Goal: Task Accomplishment & Management: Use online tool/utility

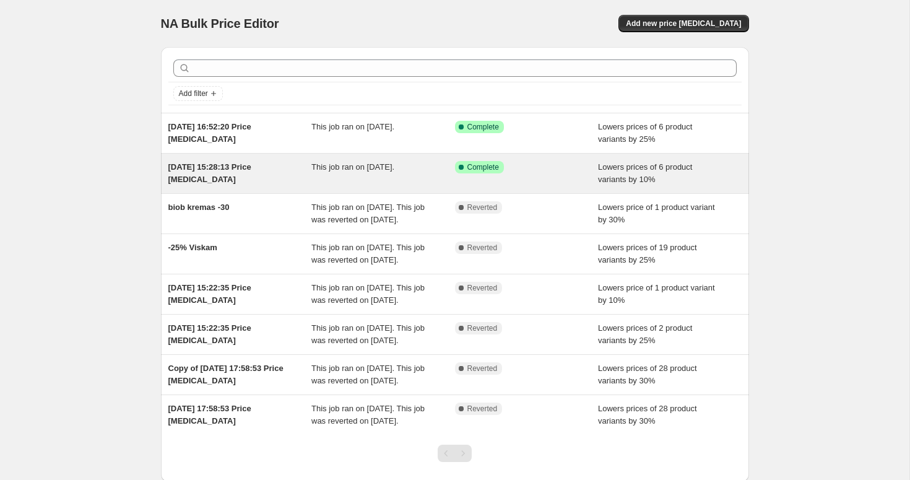
click at [420, 160] on div "9 Sept 2025, 15:28:13 Price change job This job ran on 9 September 2025. Succes…" at bounding box center [455, 174] width 588 height 40
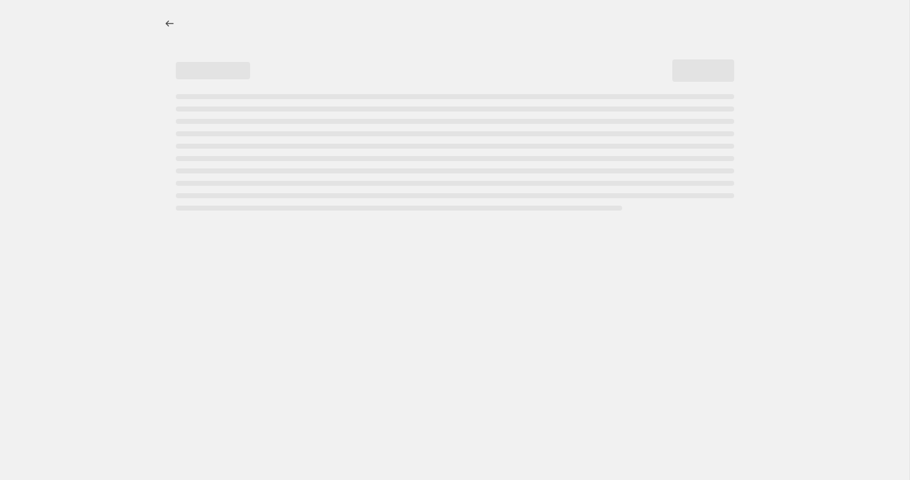
select select "percentage"
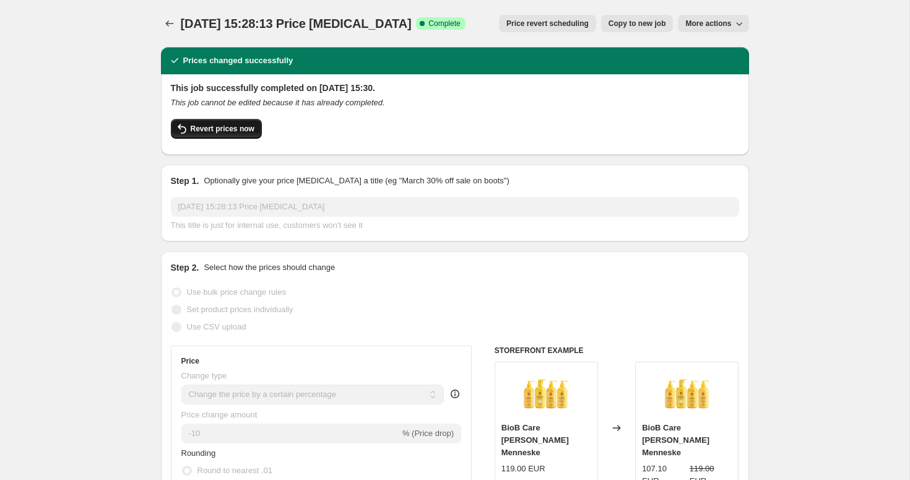
click at [241, 128] on span "Revert prices now" at bounding box center [223, 129] width 64 height 10
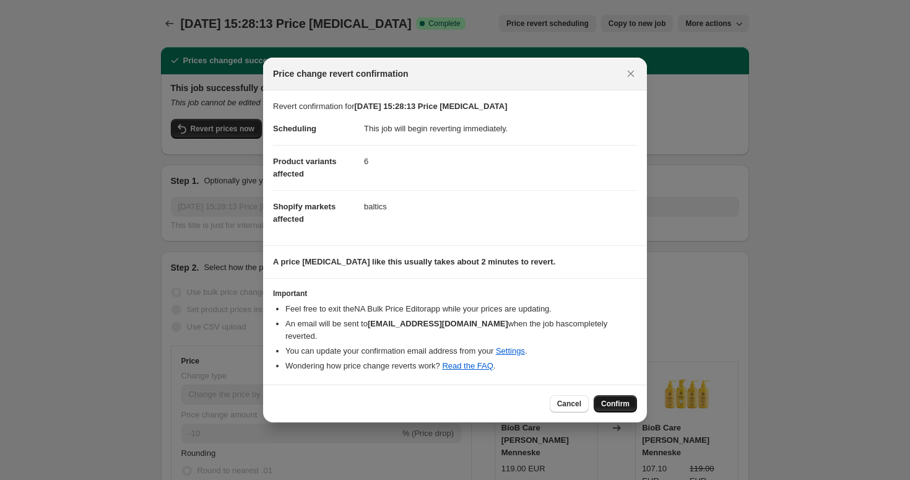
click at [612, 399] on span "Confirm" at bounding box center [615, 404] width 28 height 10
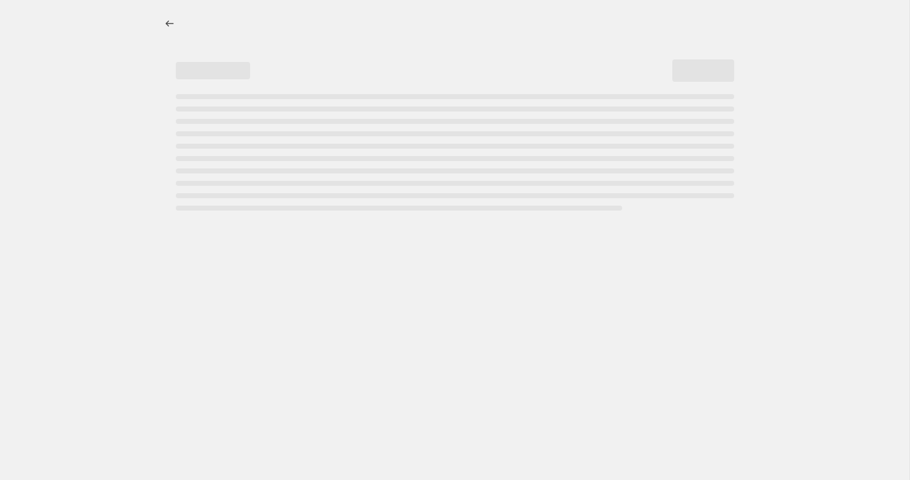
select select "percentage"
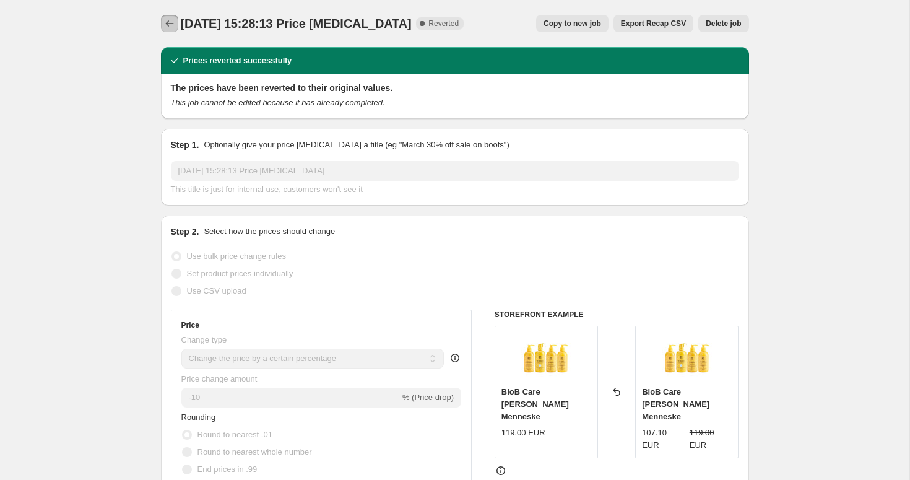
click at [168, 30] on button "Price change jobs" at bounding box center [169, 23] width 17 height 17
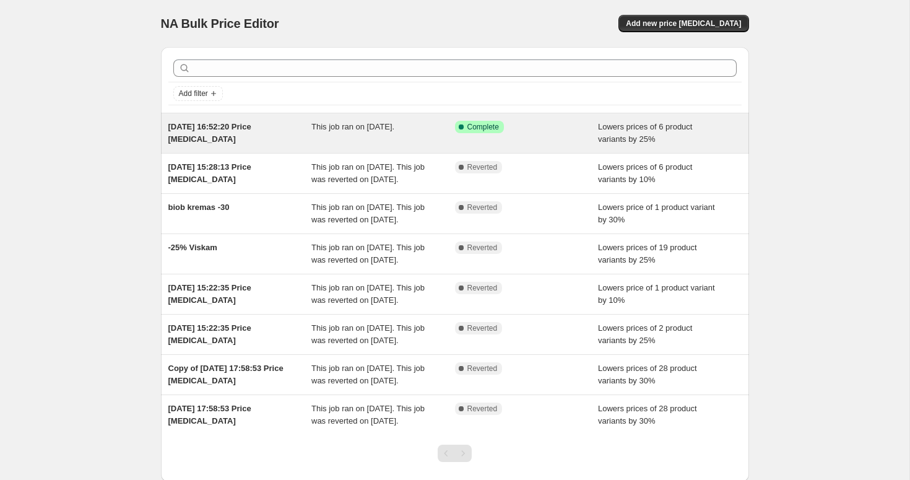
click at [472, 128] on span "Complete" at bounding box center [483, 127] width 32 height 10
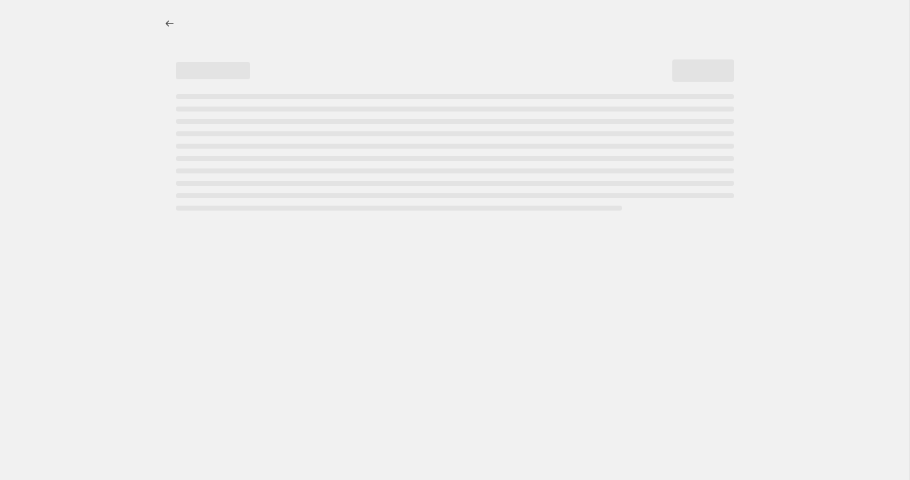
select select "percentage"
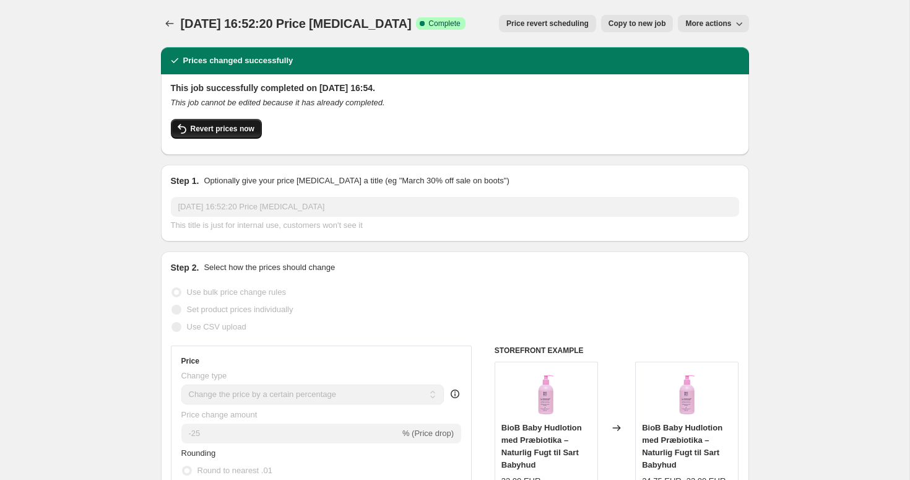
click at [238, 130] on span "Revert prices now" at bounding box center [223, 129] width 64 height 10
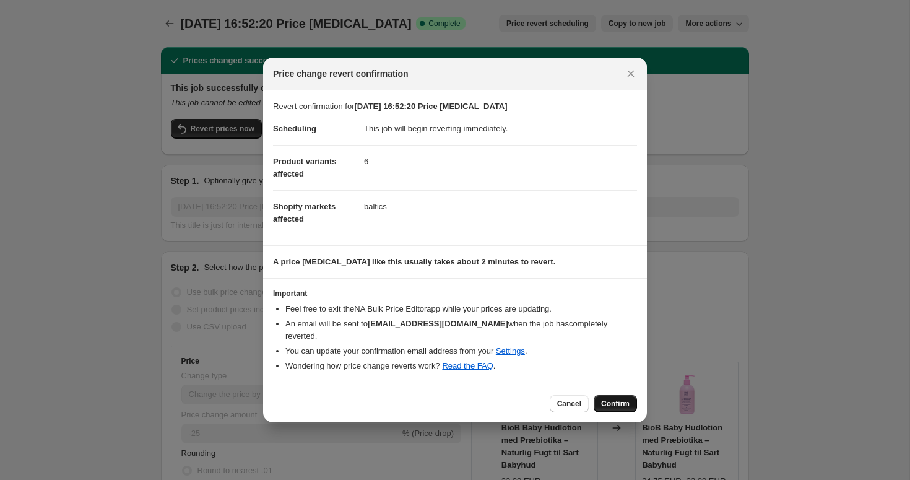
click at [609, 399] on span "Confirm" at bounding box center [615, 404] width 28 height 10
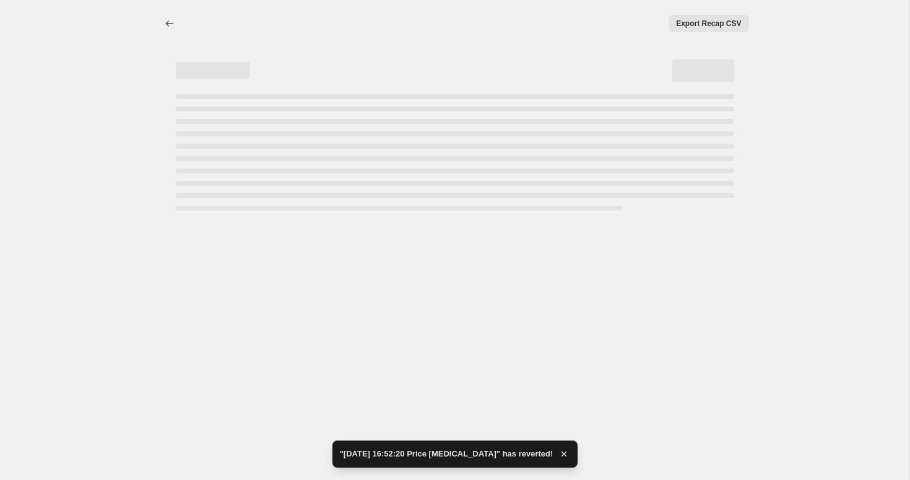
select select "percentage"
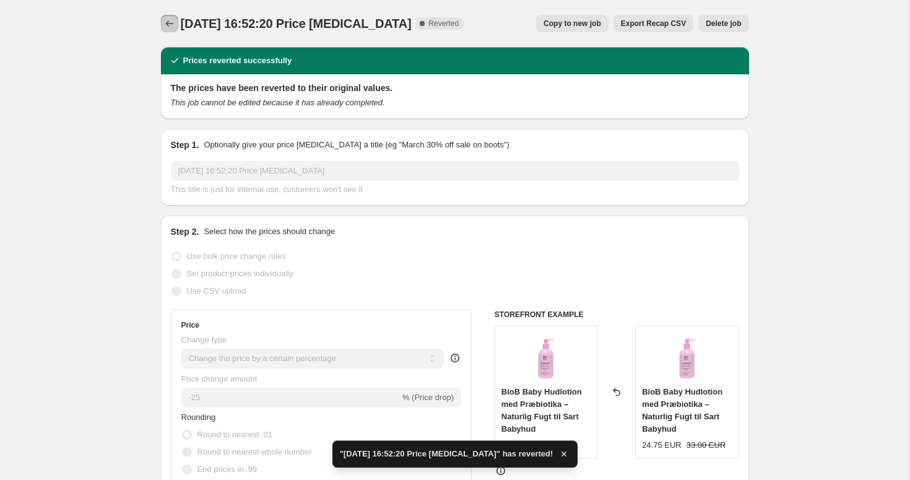
click at [170, 27] on icon "Price change jobs" at bounding box center [169, 23] width 12 height 12
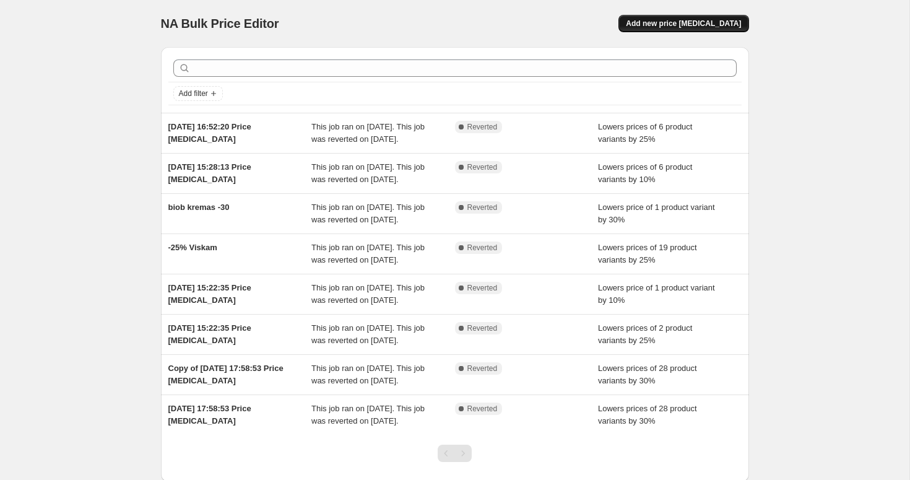
click at [682, 25] on span "Add new price change job" at bounding box center [683, 24] width 115 height 10
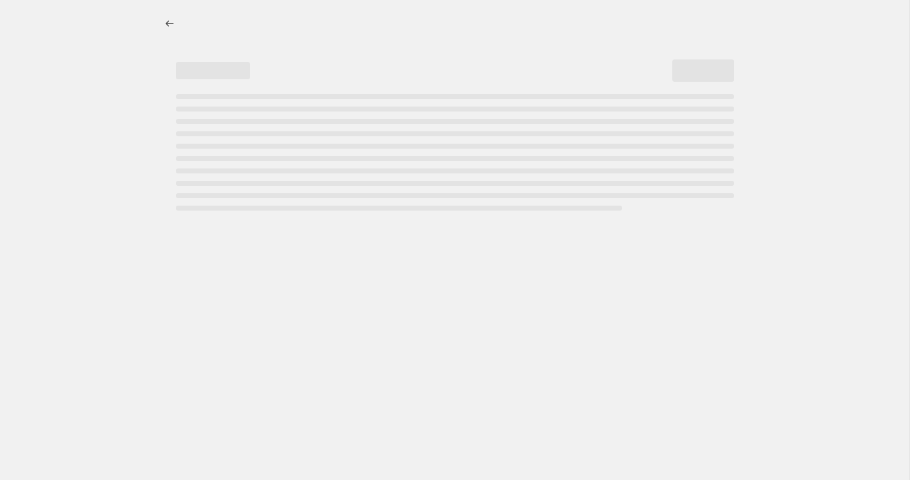
select select "percentage"
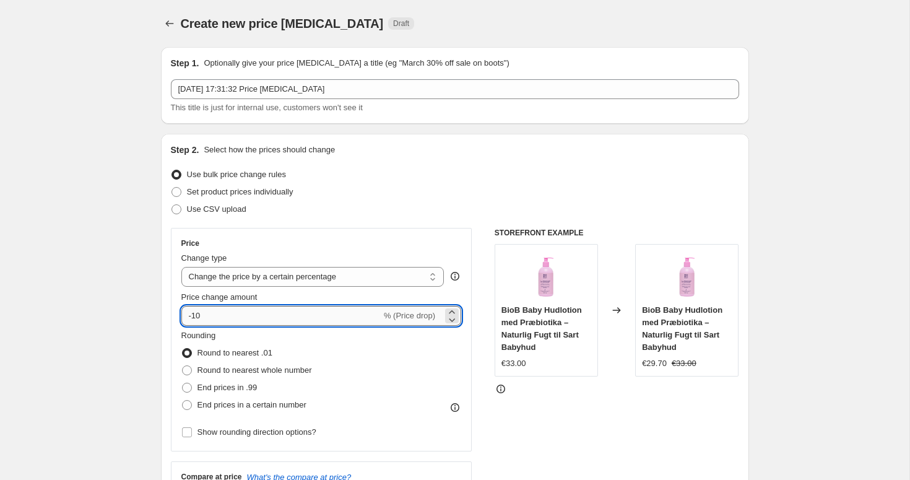
click at [238, 313] on input "-10" at bounding box center [281, 316] width 200 height 20
type input "-1"
type input "-35"
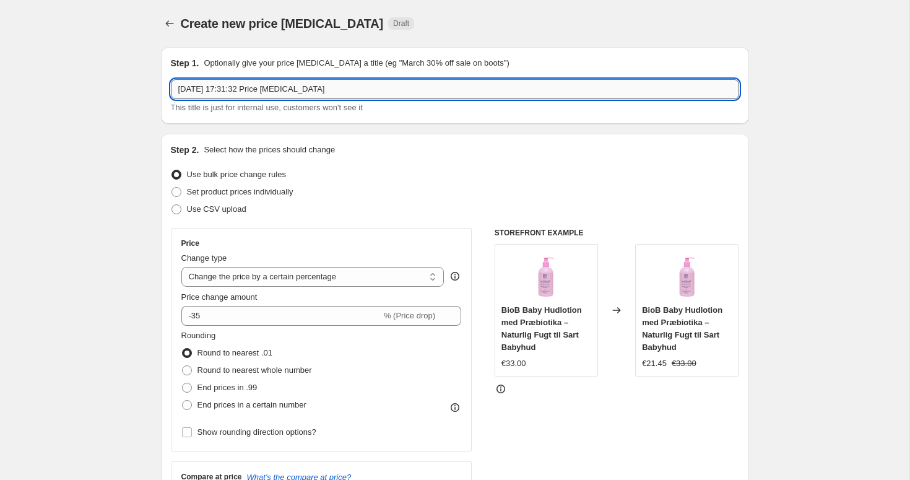
click at [342, 91] on input "11 Sept 2025, 17:31:32 Price change job" at bounding box center [455, 89] width 568 height 20
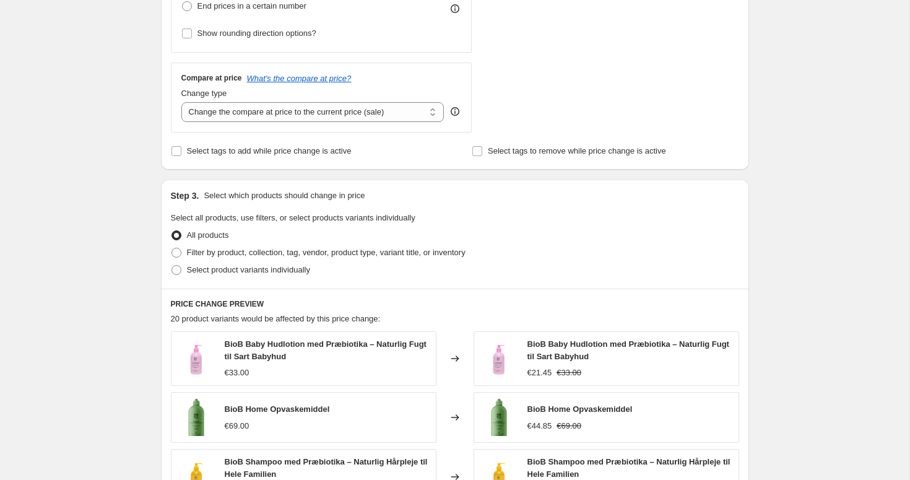
scroll to position [406, 0]
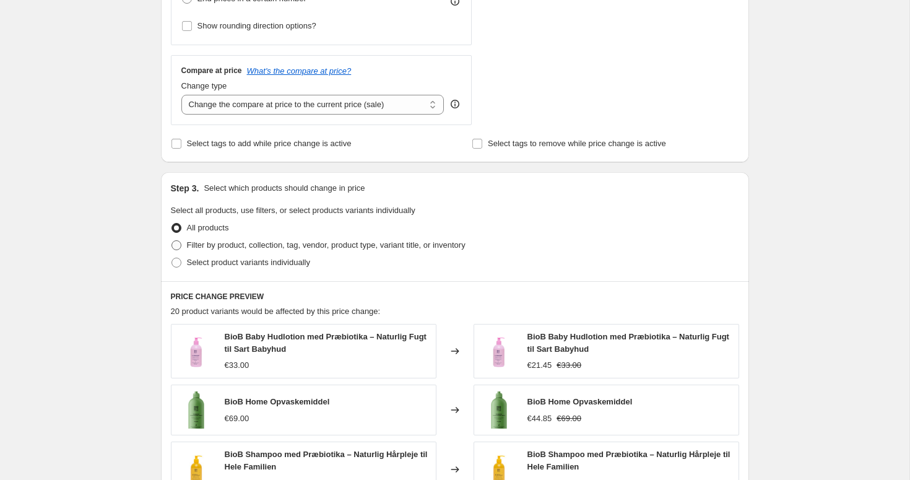
click at [271, 244] on span "Filter by product, collection, tag, vendor, product type, variant title, or inv…" at bounding box center [326, 244] width 279 height 9
click at [172, 241] on input "Filter by product, collection, tag, vendor, product type, variant title, or inv…" at bounding box center [171, 240] width 1 height 1
radio input "true"
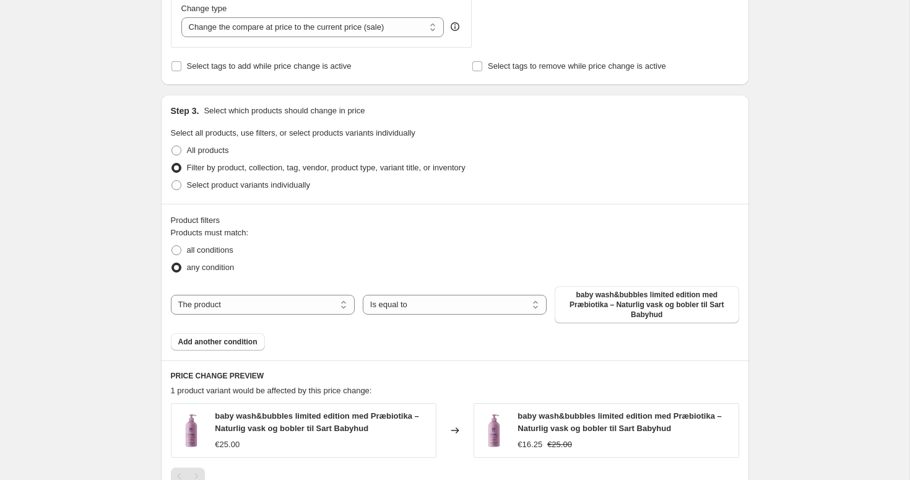
scroll to position [505, 0]
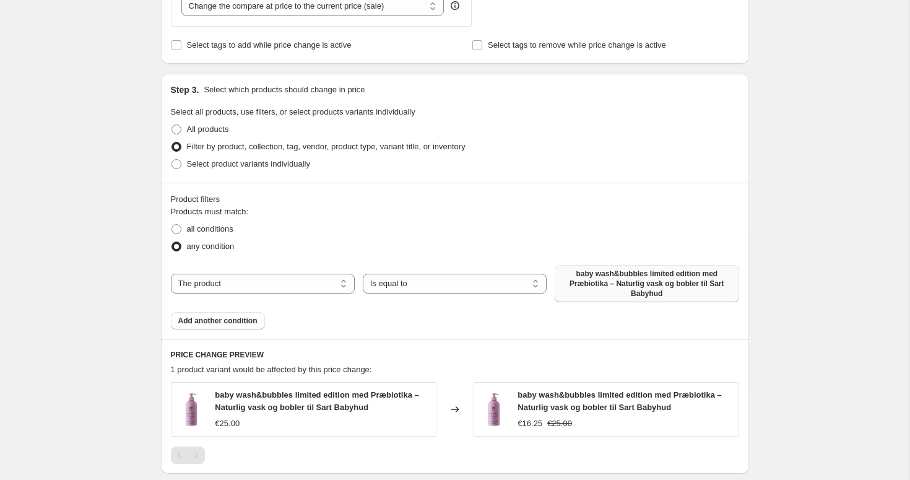
click at [616, 288] on span "baby wash&bubbles limited edition med Præbiotika – Naturlig vask og bobler til …" at bounding box center [646, 284] width 169 height 30
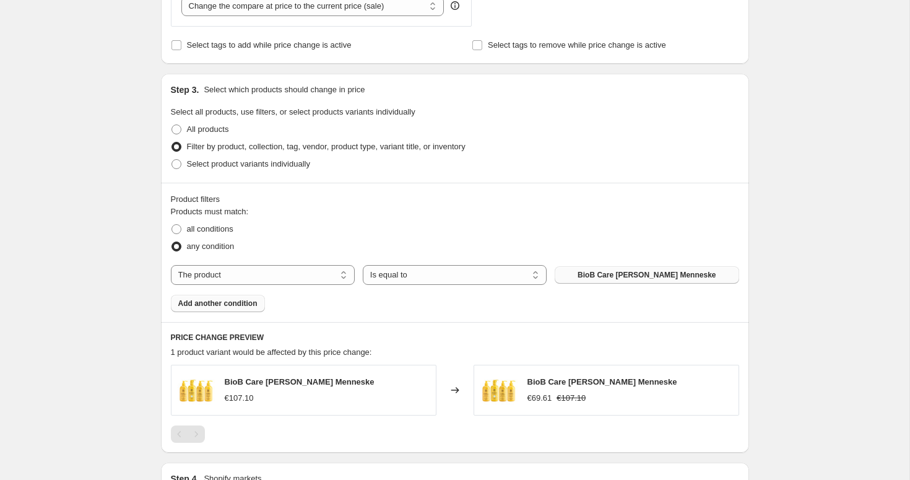
click at [238, 306] on span "Add another condition" at bounding box center [217, 303] width 79 height 10
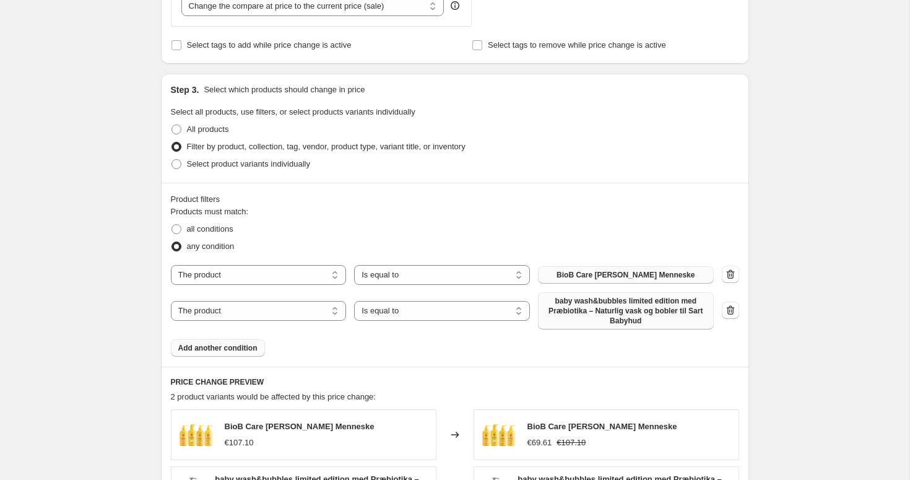
click at [625, 318] on span "baby wash&bubbles limited edition med Præbiotika – Naturlig vask og bobler til …" at bounding box center [625, 311] width 161 height 30
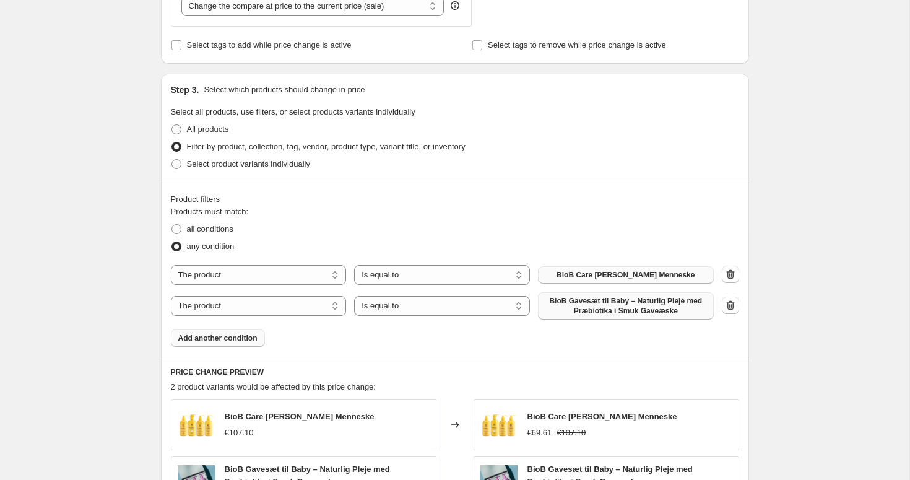
click at [228, 340] on span "Add another condition" at bounding box center [217, 338] width 79 height 10
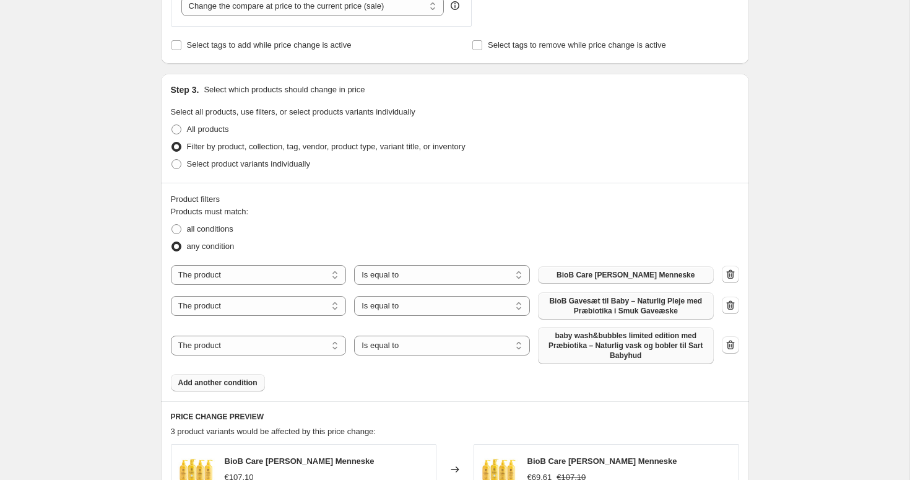
click at [590, 345] on span "baby wash&bubbles limited edition med Præbiotika – Naturlig vask og bobler til …" at bounding box center [625, 346] width 161 height 30
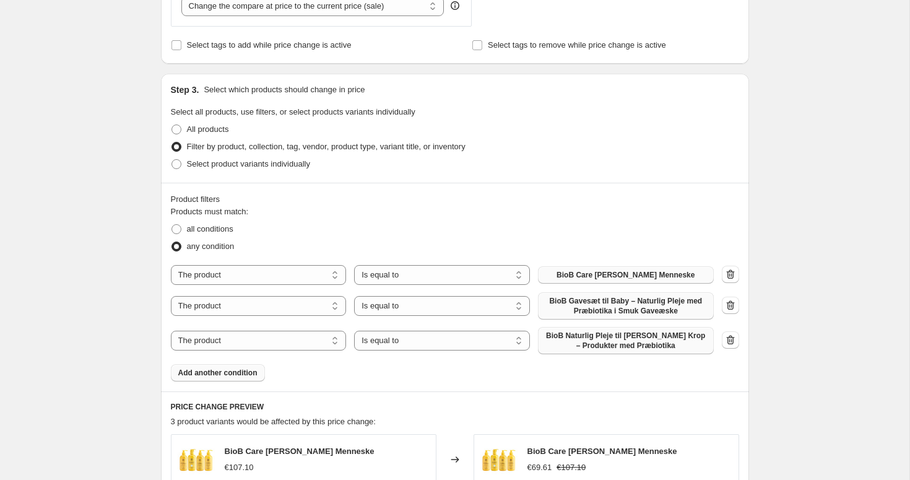
click at [223, 370] on span "Add another condition" at bounding box center [217, 373] width 79 height 10
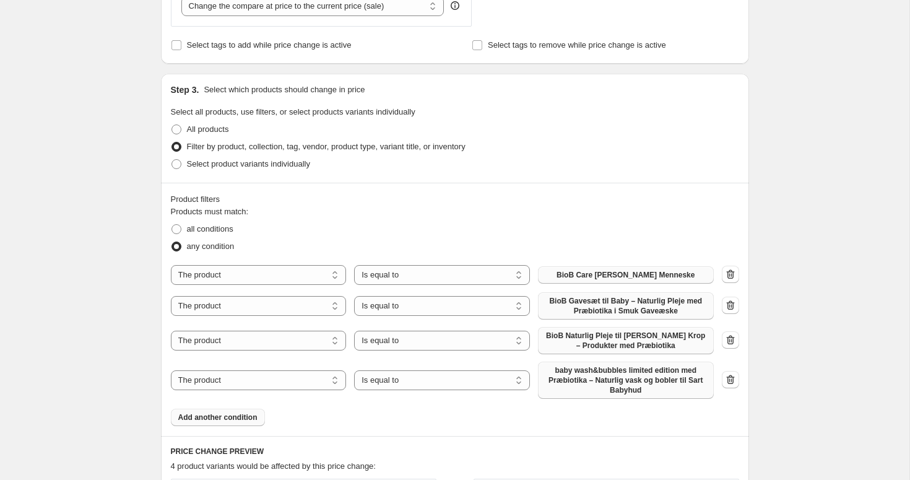
click at [604, 374] on span "baby wash&bubbles limited edition med Præbiotika – Naturlig vask og bobler til …" at bounding box center [625, 380] width 161 height 30
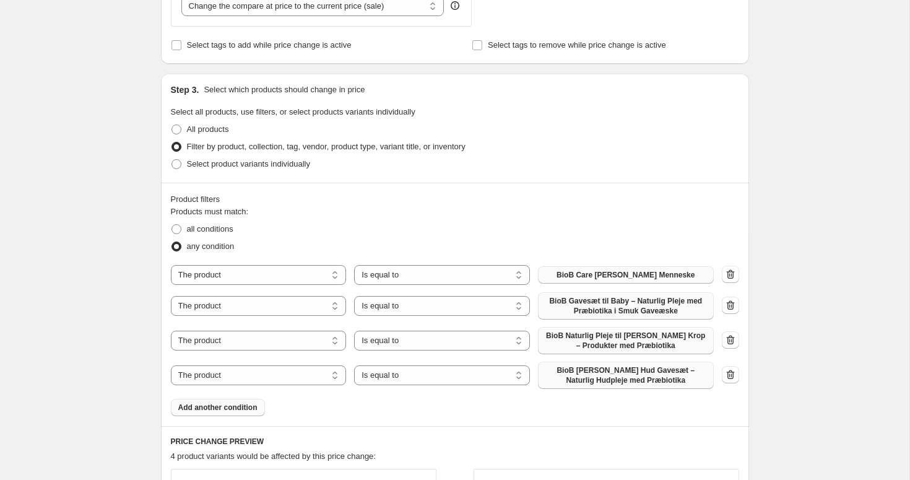
click at [209, 411] on span "Add another condition" at bounding box center [217, 407] width 79 height 10
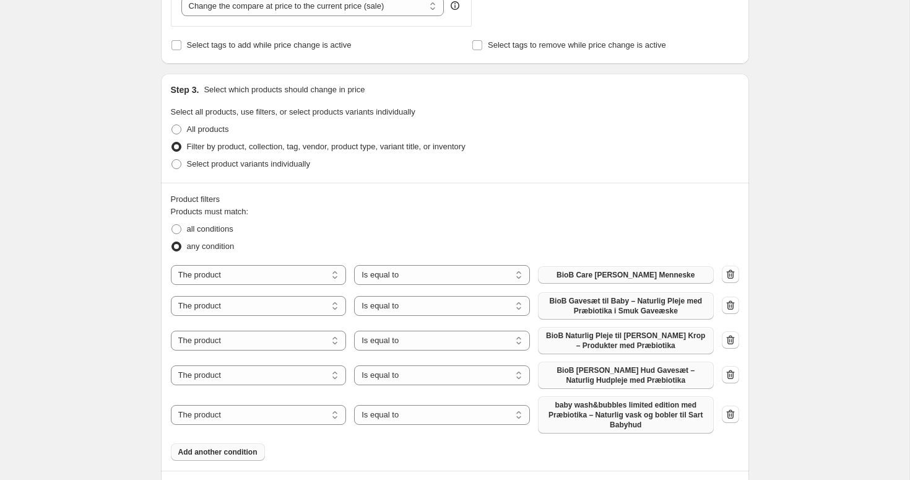
click at [618, 416] on span "baby wash&bubbles limited edition med Præbiotika – Naturlig vask og bobler til …" at bounding box center [625, 415] width 161 height 30
click at [211, 438] on span "Add another condition" at bounding box center [217, 442] width 79 height 10
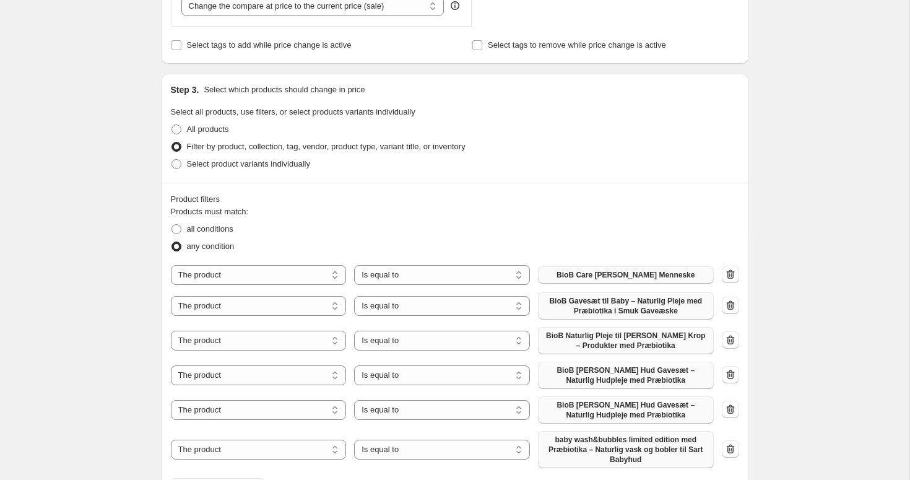
click at [630, 453] on span "baby wash&bubbles limited edition med Præbiotika – Naturlig vask og bobler til …" at bounding box center [625, 450] width 161 height 30
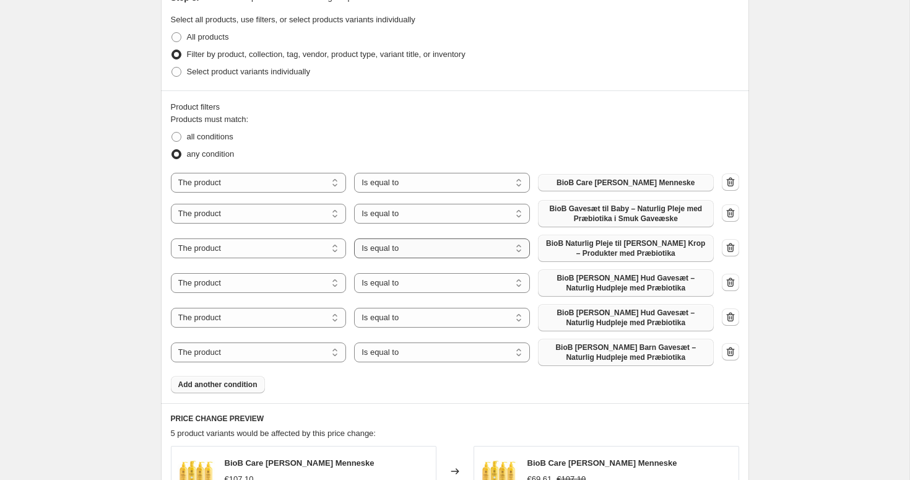
scroll to position [682, 0]
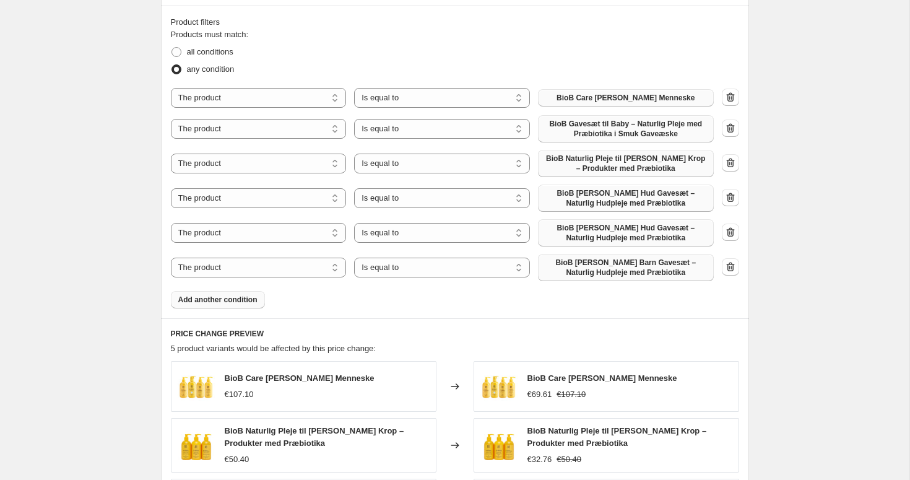
click at [218, 300] on span "Add another condition" at bounding box center [217, 300] width 79 height 10
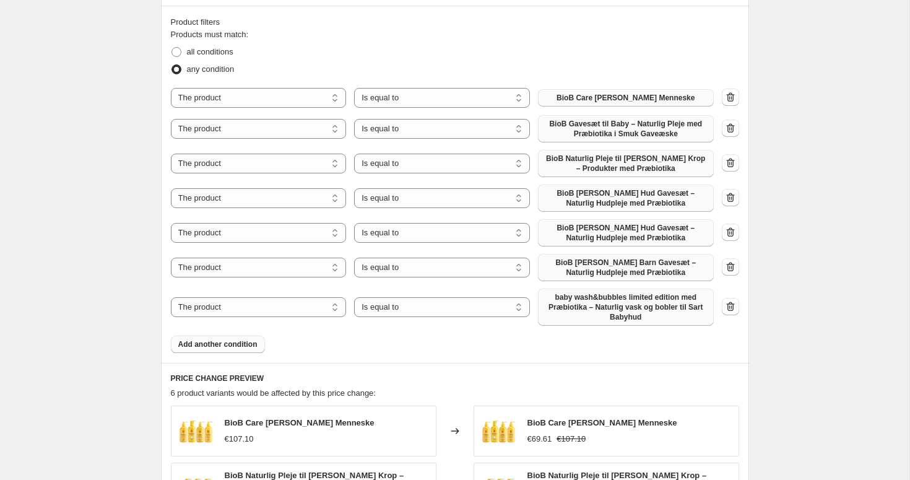
click at [579, 318] on span "baby wash&bubbles limited edition med Præbiotika – Naturlig vask og bobler til …" at bounding box center [625, 307] width 161 height 30
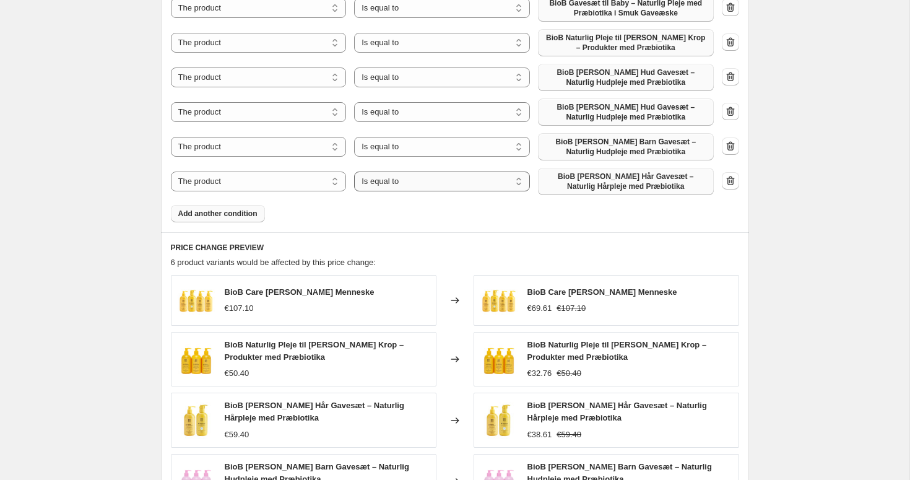
scroll to position [1190, 0]
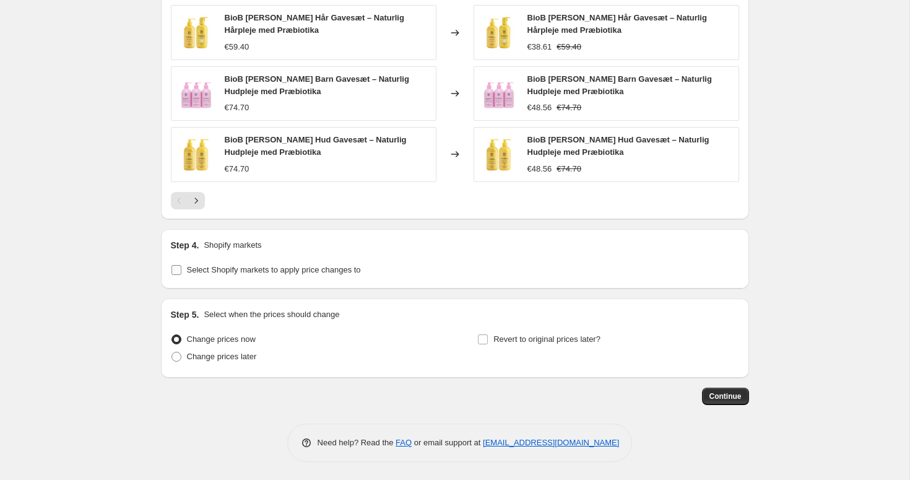
click at [342, 270] on span "Select Shopify markets to apply price changes to" at bounding box center [274, 269] width 174 height 9
click at [181, 270] on input "Select Shopify markets to apply price changes to" at bounding box center [176, 270] width 10 height 10
checkbox input "true"
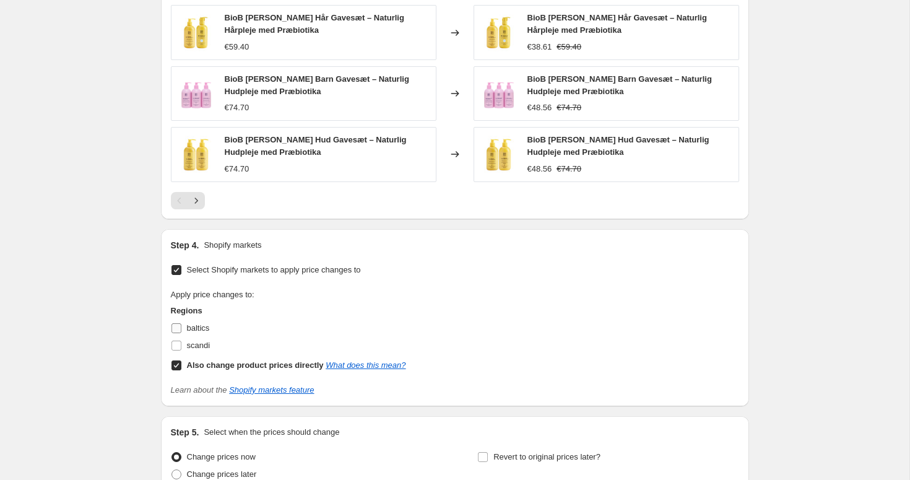
click at [176, 327] on input "baltics" at bounding box center [176, 328] width 10 height 10
checkbox input "true"
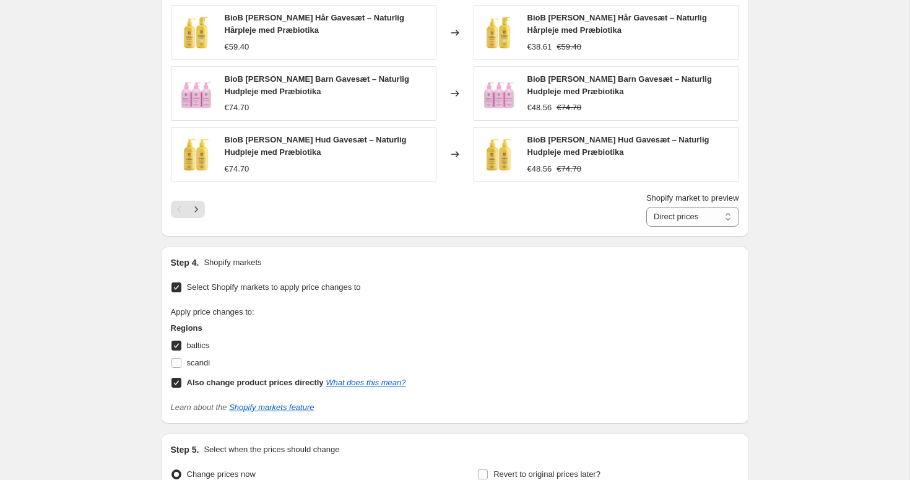
click at [174, 381] on input "Also change product prices directly What does this mean?" at bounding box center [176, 383] width 10 height 10
checkbox input "false"
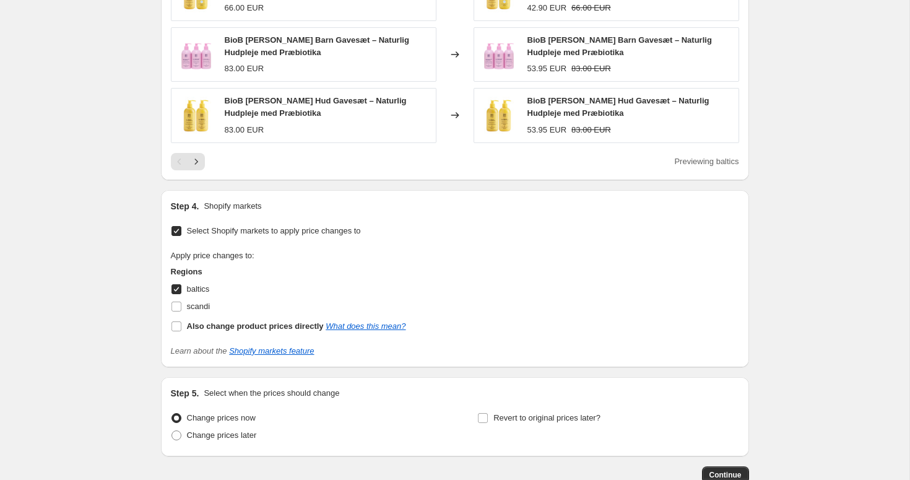
scroll to position [1271, 0]
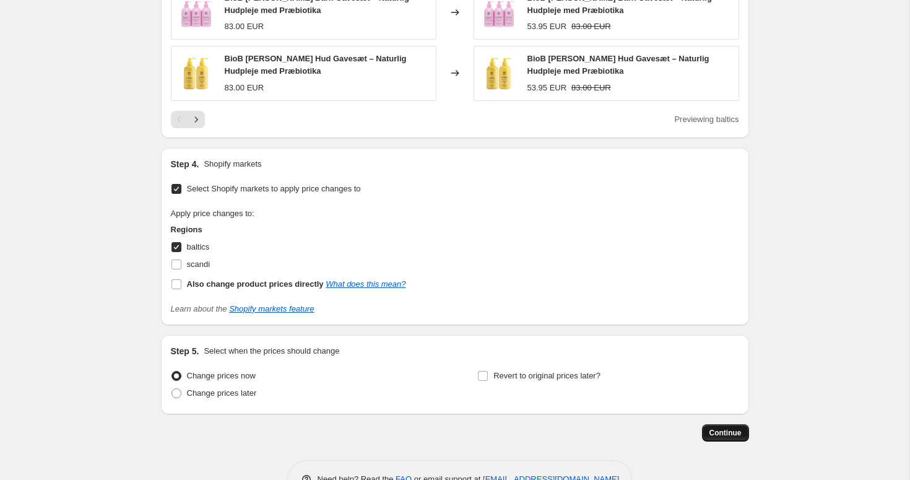
click at [725, 435] on span "Continue" at bounding box center [725, 433] width 32 height 10
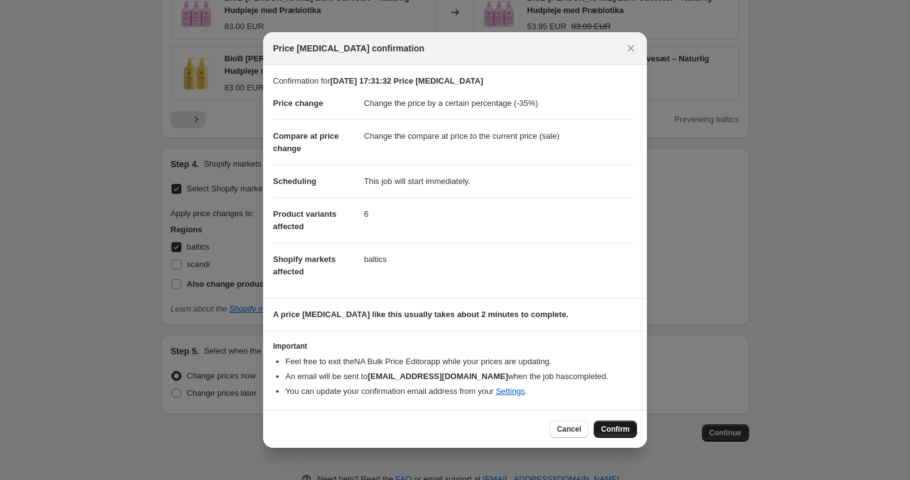
click at [613, 431] on span "Confirm" at bounding box center [615, 429] width 28 height 10
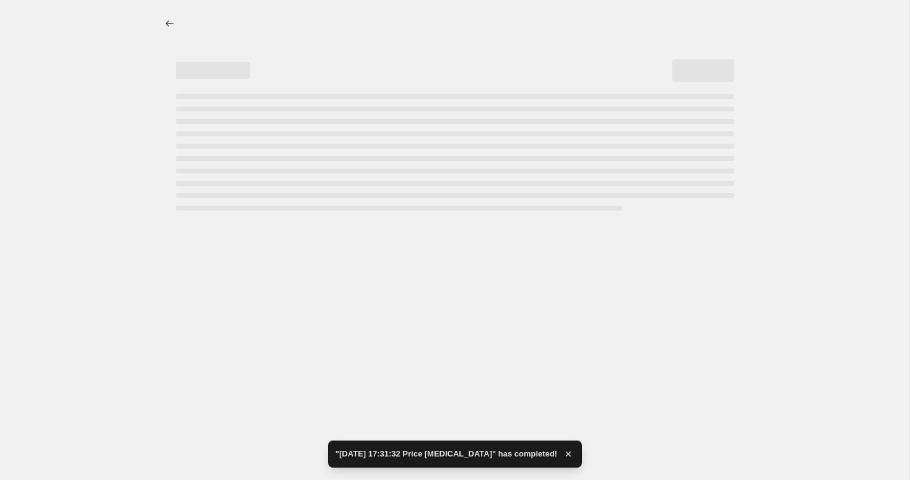
select select "percentage"
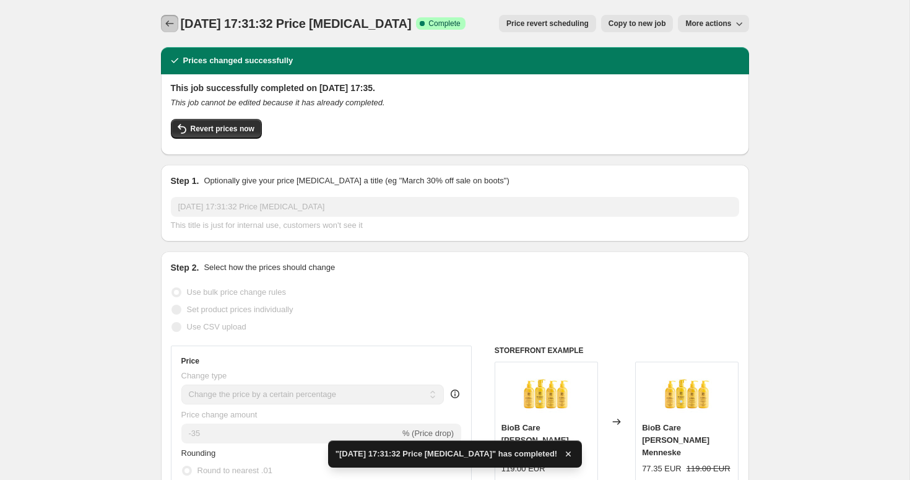
click at [171, 24] on icon "Price change jobs" at bounding box center [169, 23] width 12 height 12
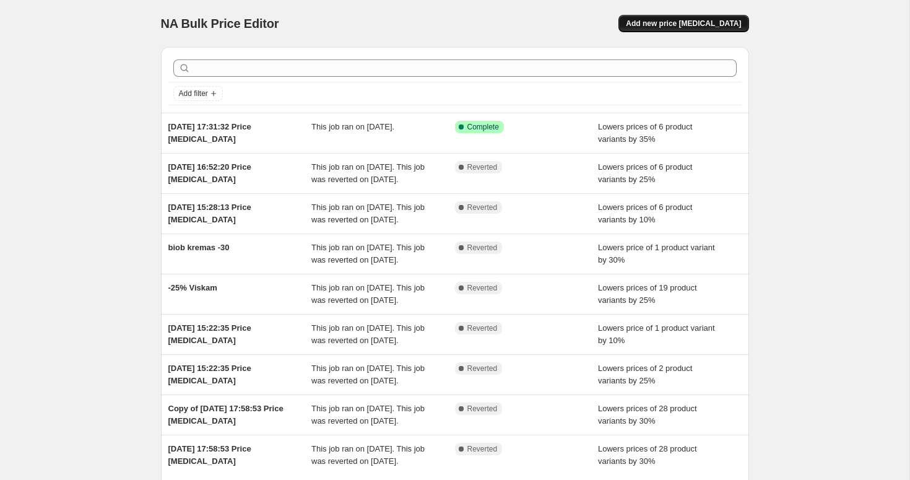
click at [662, 24] on span "Add new price change job" at bounding box center [683, 24] width 115 height 10
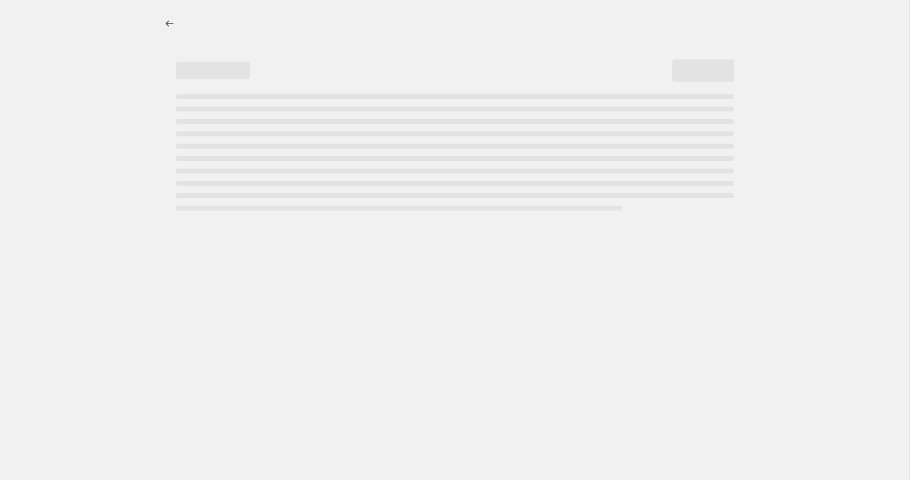
select select "percentage"
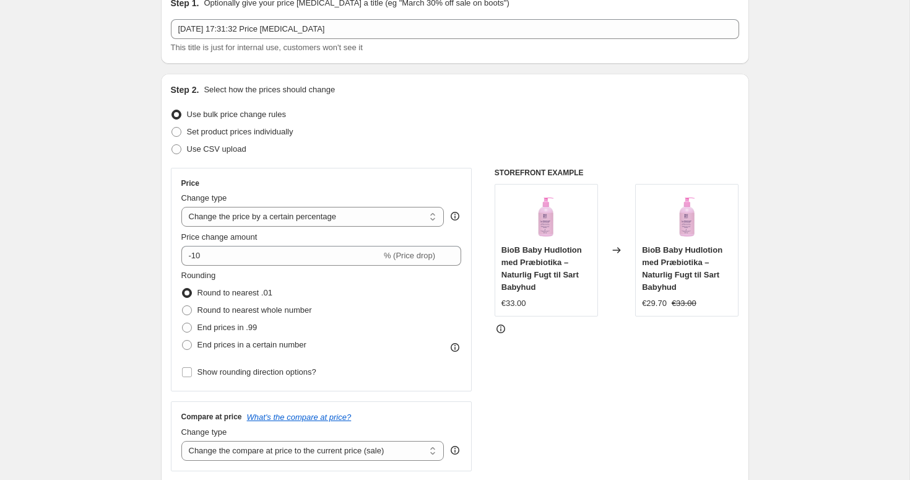
scroll to position [62, 0]
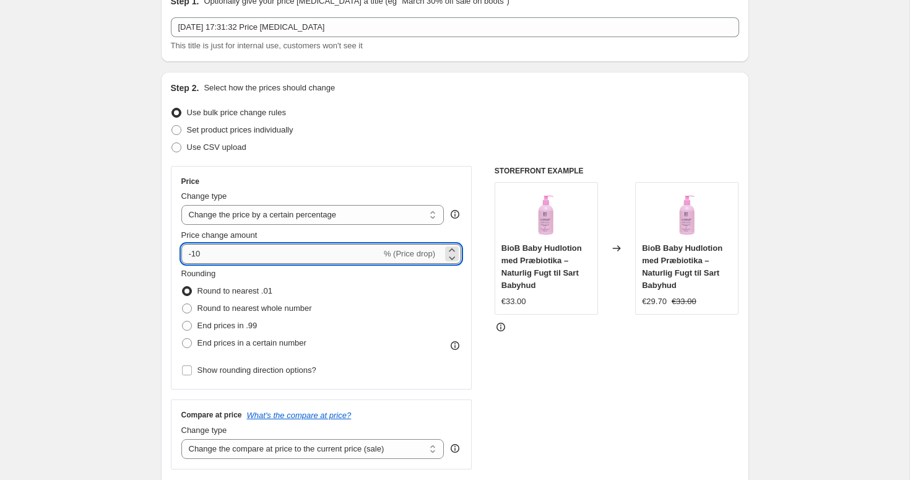
click at [268, 259] on input "-10" at bounding box center [281, 254] width 200 height 20
type input "-1"
type input "-25"
click at [162, 235] on div "Step 2. Select how the prices should change Use bulk price change rules Set pro…" at bounding box center [455, 289] width 588 height 435
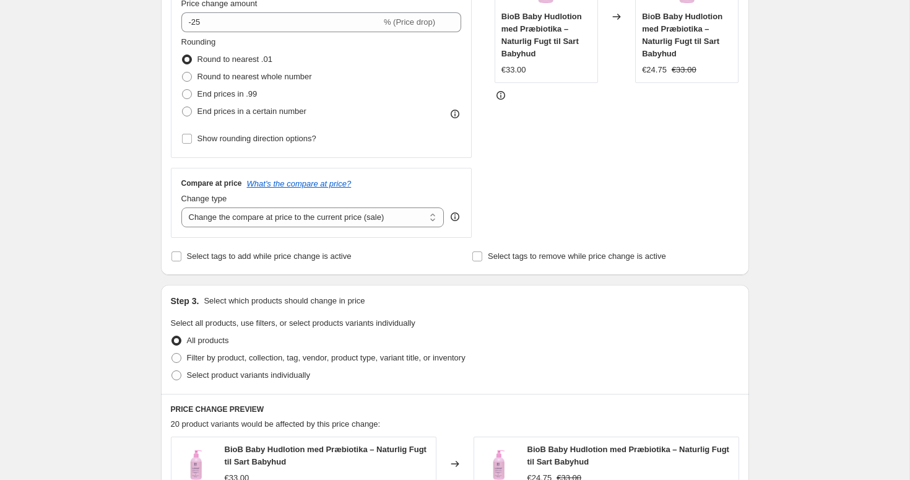
scroll to position [303, 0]
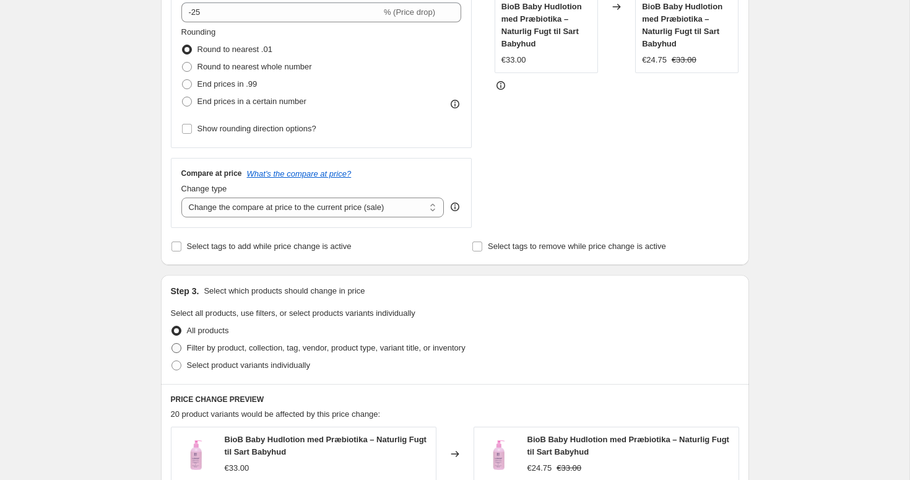
click at [246, 349] on span "Filter by product, collection, tag, vendor, product type, variant title, or inv…" at bounding box center [326, 347] width 279 height 9
click at [172, 344] on input "Filter by product, collection, tag, vendor, product type, variant title, or inv…" at bounding box center [171, 343] width 1 height 1
radio input "true"
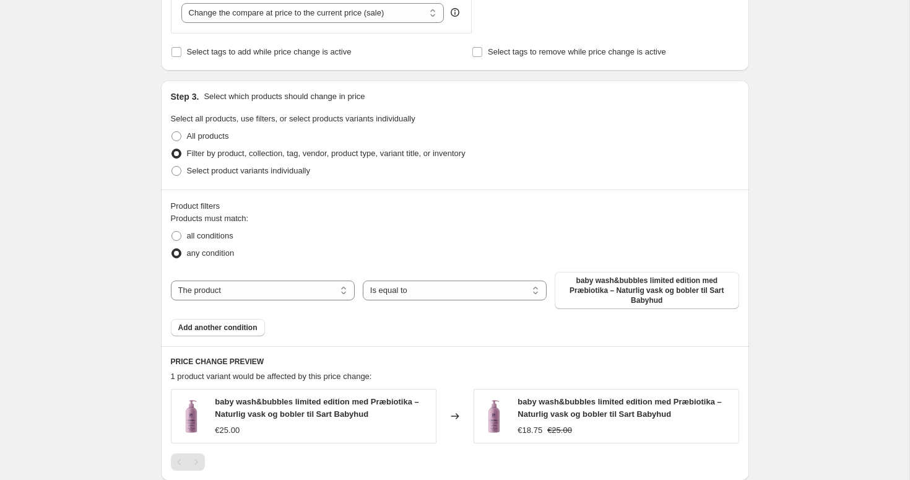
scroll to position [508, 0]
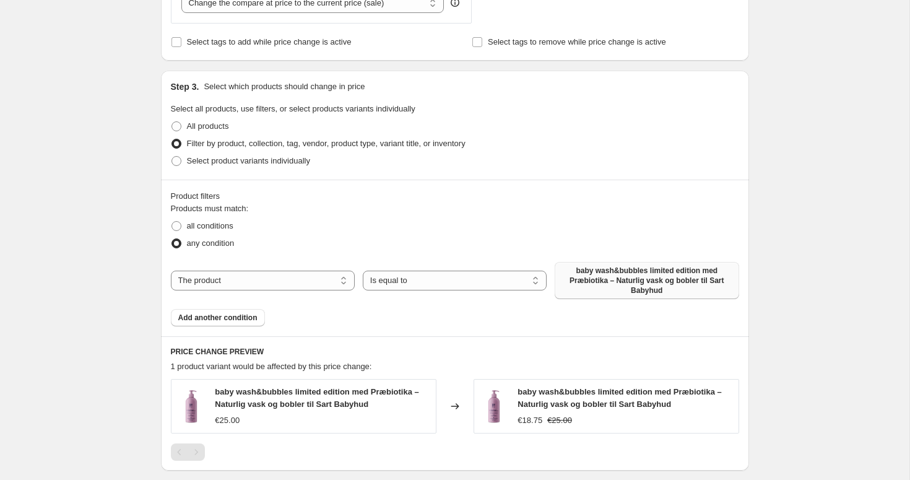
click at [602, 282] on span "baby wash&bubbles limited edition med Præbiotika – Naturlig vask og bobler til …" at bounding box center [646, 281] width 169 height 30
click at [256, 318] on span "Add another condition" at bounding box center [217, 318] width 79 height 10
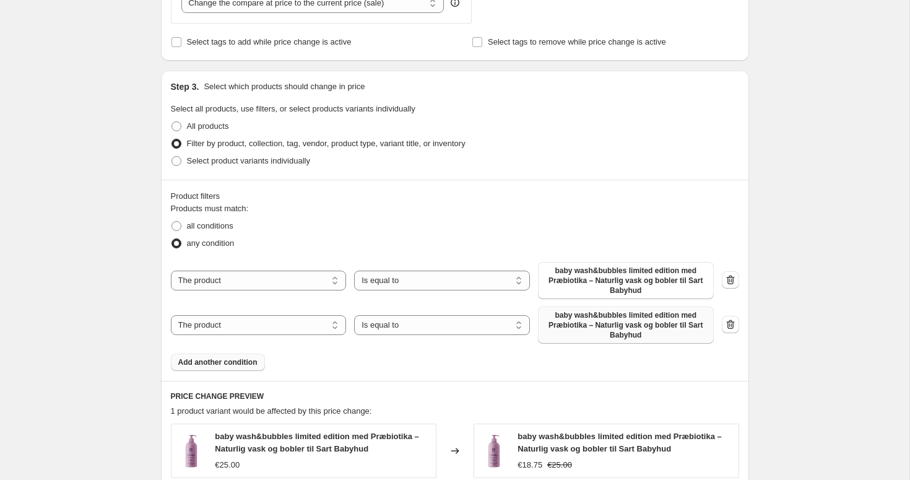
click at [614, 329] on span "baby wash&bubbles limited edition med Præbiotika – Naturlig vask og bobler til …" at bounding box center [625, 325] width 161 height 30
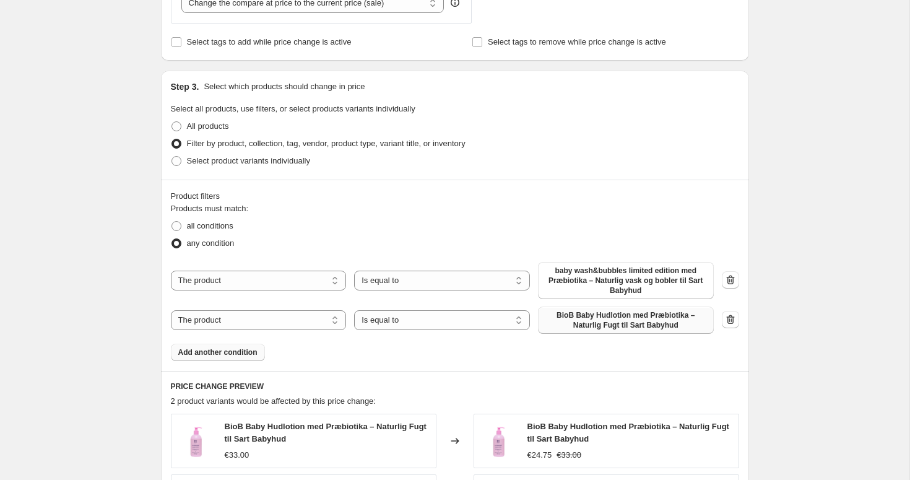
click at [213, 355] on span "Add another condition" at bounding box center [217, 352] width 79 height 10
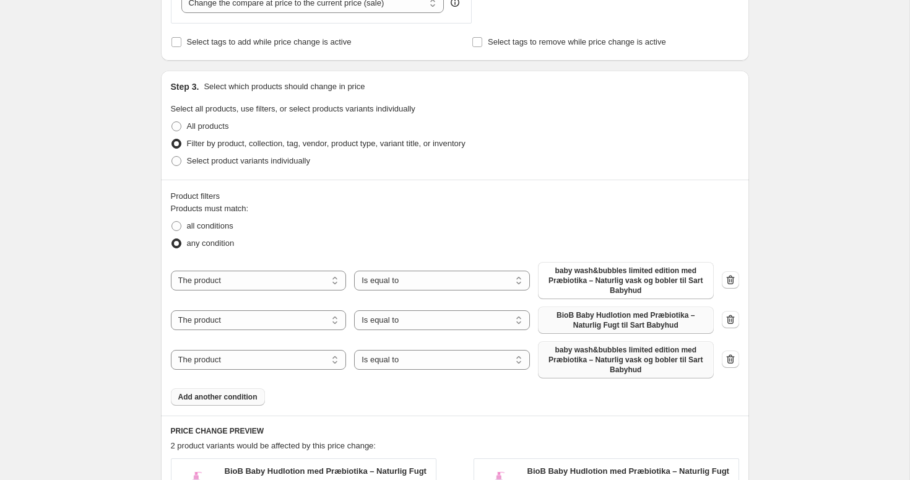
click at [613, 360] on span "baby wash&bubbles limited edition med Præbiotika – Naturlig vask og bobler til …" at bounding box center [625, 360] width 161 height 30
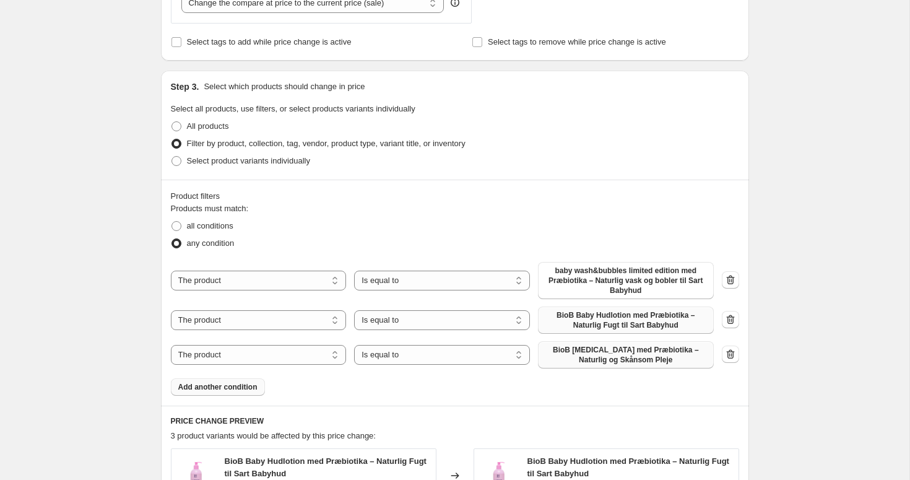
click at [222, 388] on span "Add another condition" at bounding box center [217, 387] width 79 height 10
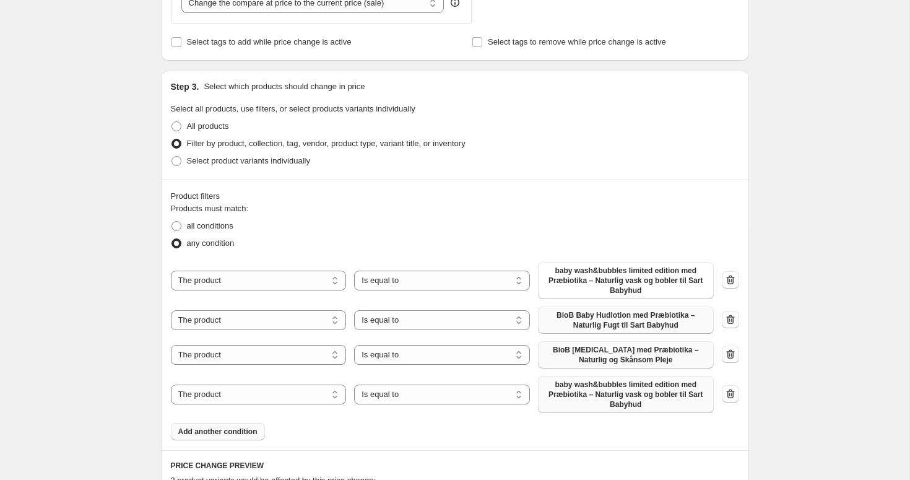
click at [587, 392] on span "baby wash&bubbles limited edition med Præbiotika – Naturlig vask og bobler til …" at bounding box center [625, 394] width 161 height 30
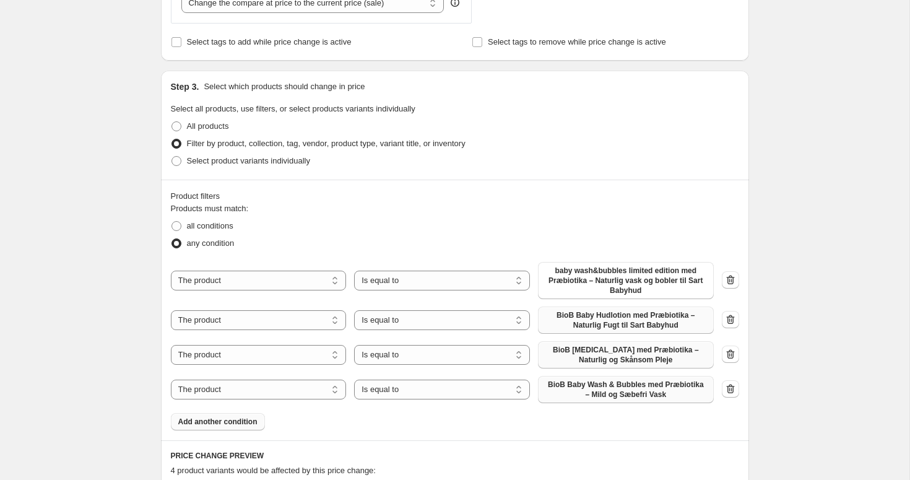
click at [219, 422] on span "Add another condition" at bounding box center [217, 422] width 79 height 10
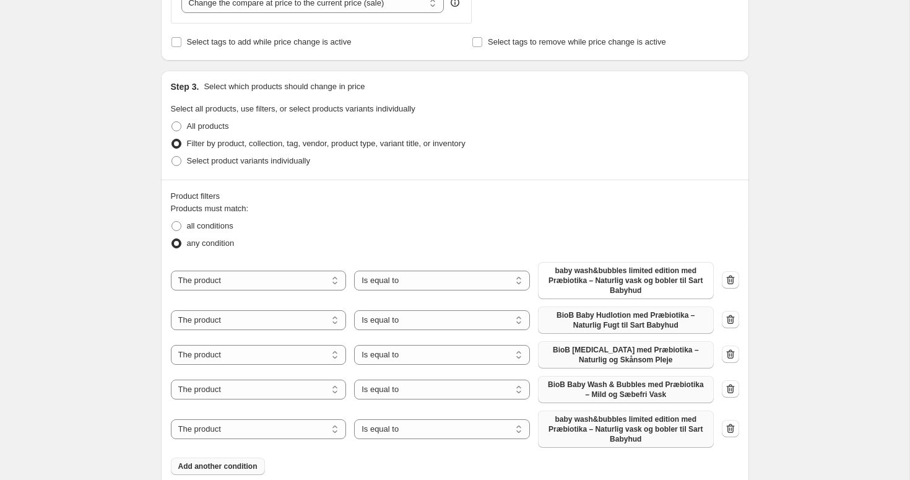
click at [611, 427] on span "baby wash&bubbles limited edition med Præbiotika – Naturlig vask og bobler til …" at bounding box center [625, 429] width 161 height 30
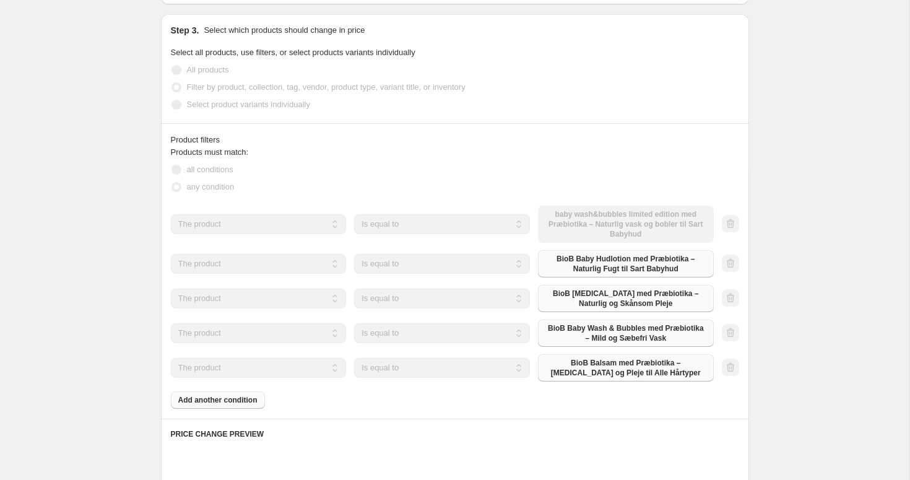
scroll to position [569, 0]
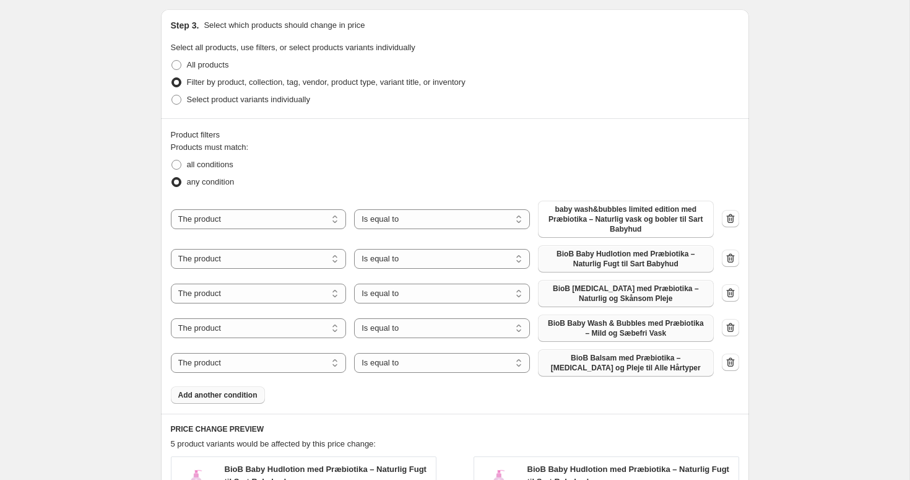
click at [225, 391] on span "Add another condition" at bounding box center [217, 395] width 79 height 10
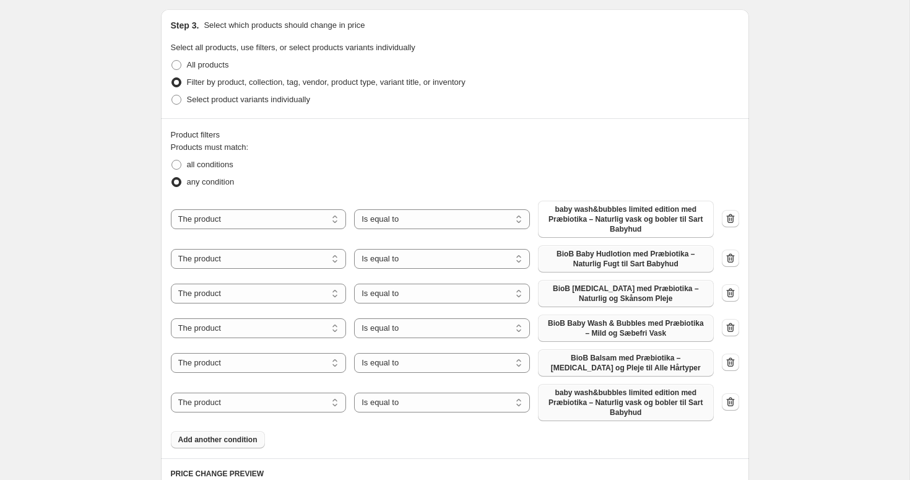
click at [605, 412] on span "baby wash&bubbles limited edition med Præbiotika – Naturlig vask og bobler til …" at bounding box center [625, 403] width 161 height 30
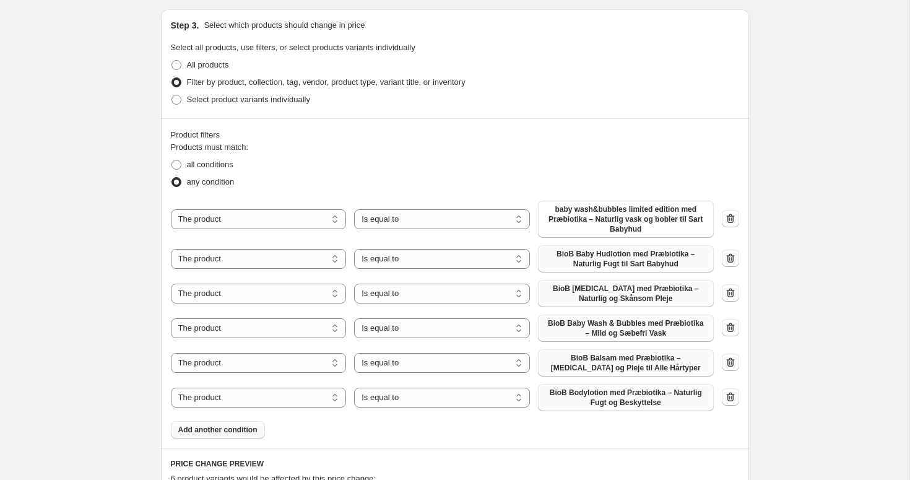
click at [214, 425] on span "Add another condition" at bounding box center [217, 430] width 79 height 10
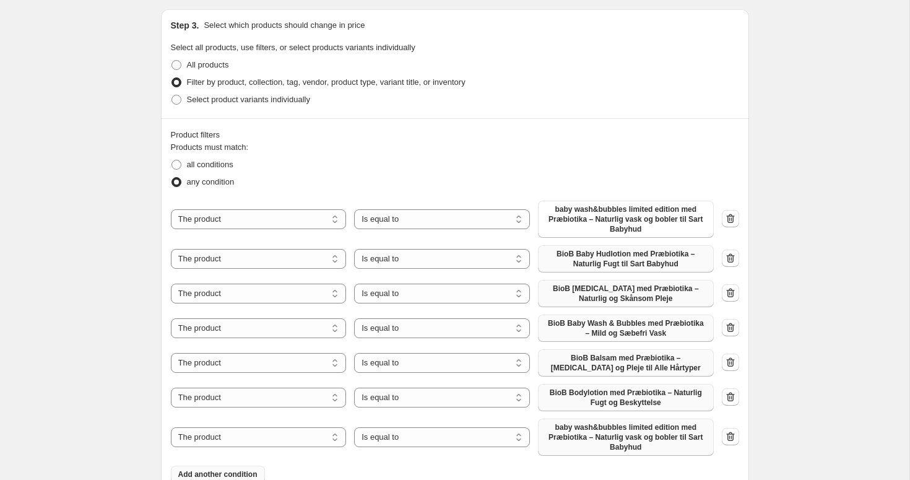
click at [626, 439] on span "baby wash&bubbles limited edition med Præbiotika – Naturlig vask og bobler til …" at bounding box center [625, 437] width 161 height 30
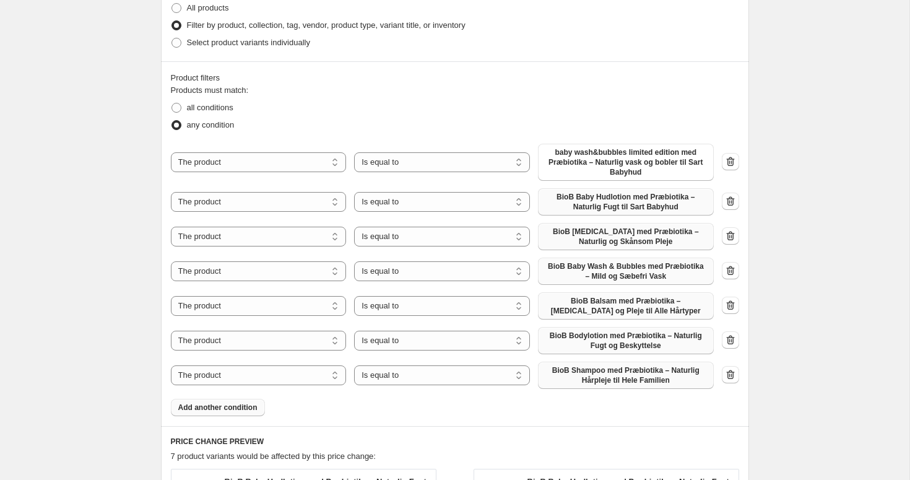
scroll to position [631, 0]
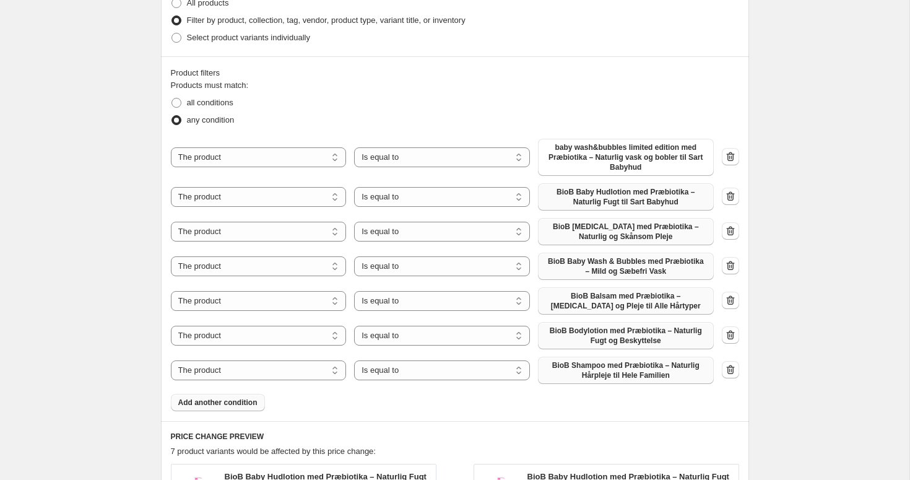
click at [250, 402] on span "Add another condition" at bounding box center [217, 402] width 79 height 10
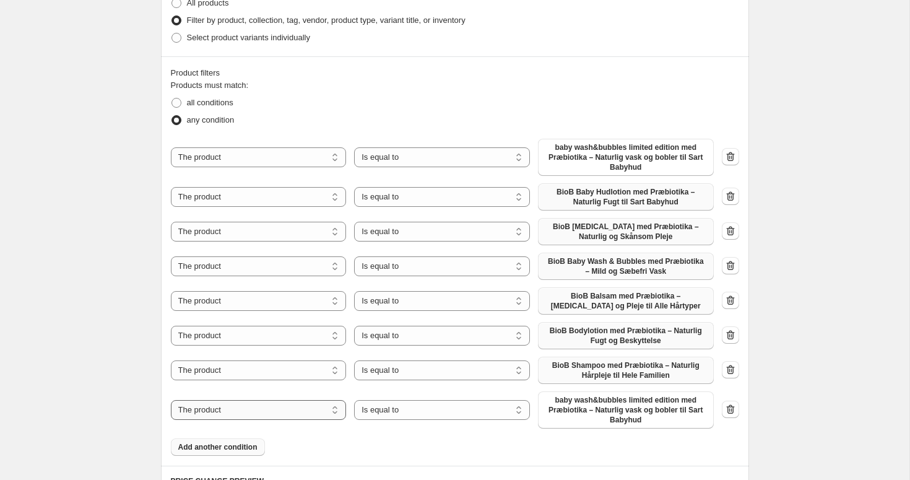
click at [278, 412] on select "The product The product's collection The product's vendor The product's type Th…" at bounding box center [259, 410] width 176 height 20
click at [590, 412] on span "baby wash&bubbles limited edition med Præbiotika – Naturlig vask og bobler til …" at bounding box center [625, 410] width 161 height 30
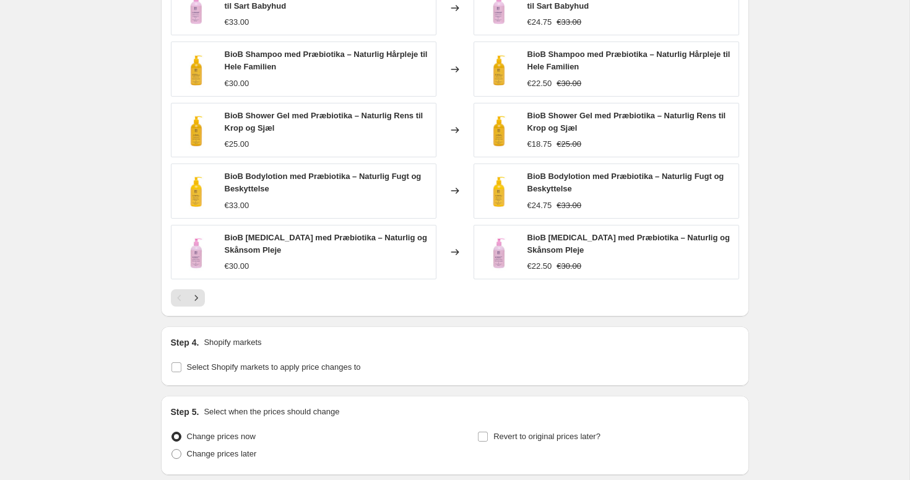
scroll to position [1177, 0]
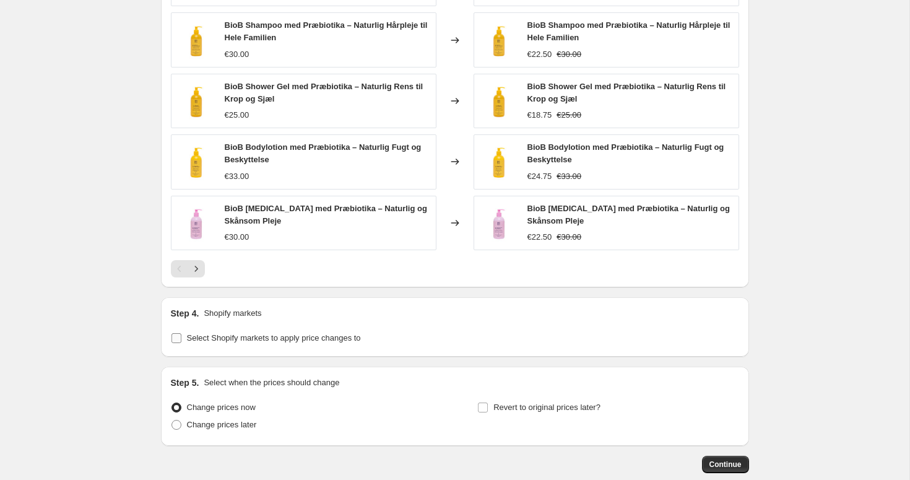
click at [274, 334] on span "Select Shopify markets to apply price changes to" at bounding box center [274, 337] width 174 height 9
click at [181, 334] on input "Select Shopify markets to apply price changes to" at bounding box center [176, 338] width 10 height 10
checkbox input "true"
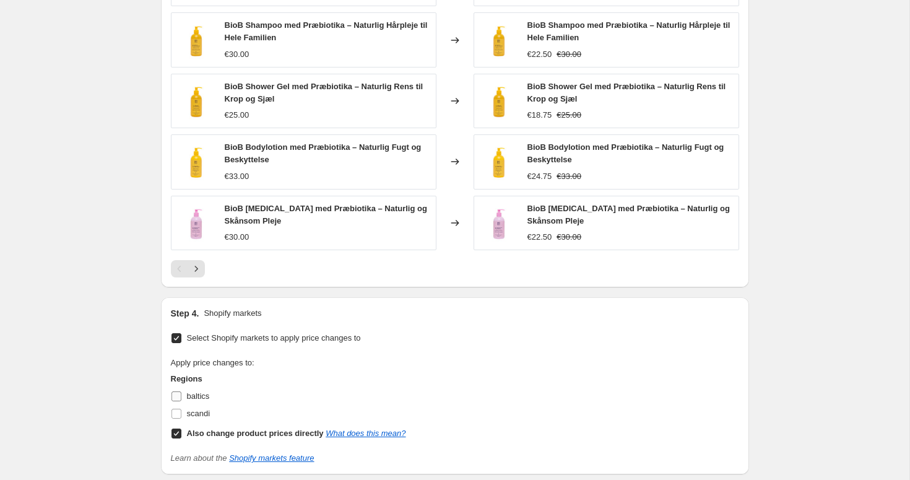
click at [188, 398] on span "baltics" at bounding box center [198, 395] width 23 height 9
click at [181, 398] on input "baltics" at bounding box center [176, 396] width 10 height 10
checkbox input "true"
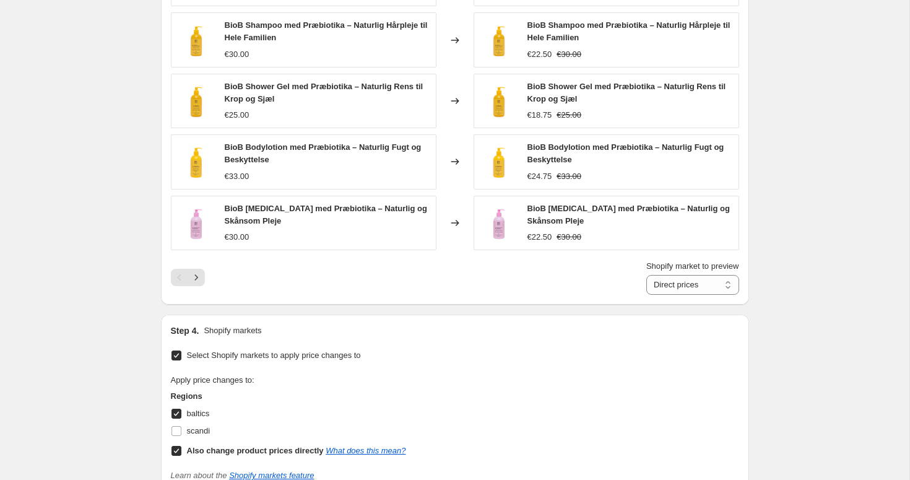
click at [177, 451] on input "Also change product prices directly What does this mean?" at bounding box center [176, 451] width 10 height 10
checkbox input "false"
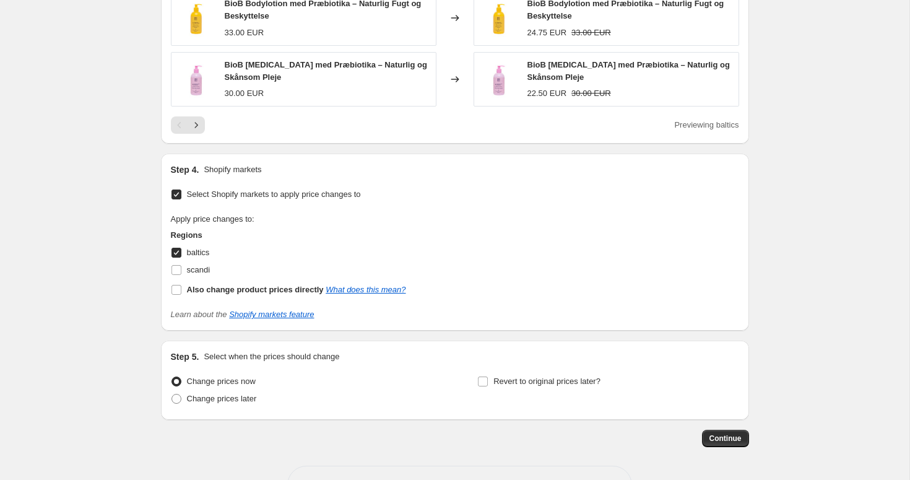
scroll to position [1354, 0]
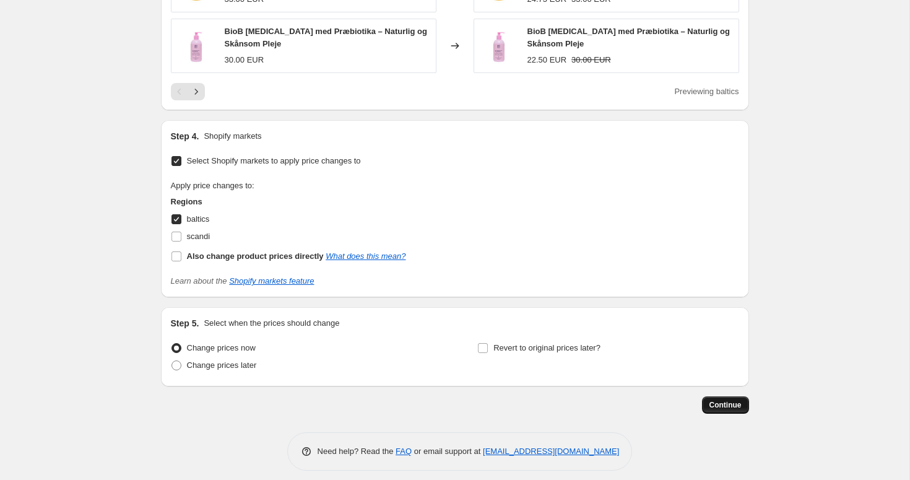
click at [727, 408] on span "Continue" at bounding box center [725, 405] width 32 height 10
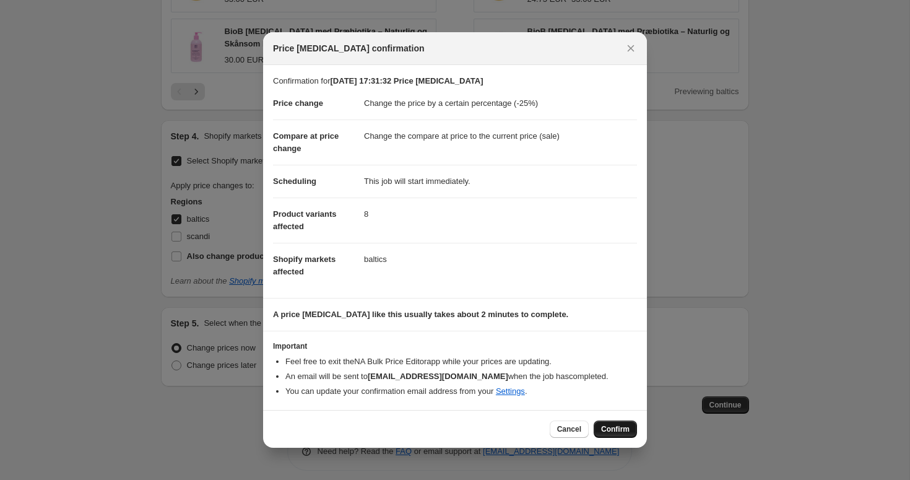
click at [608, 428] on span "Confirm" at bounding box center [615, 429] width 28 height 10
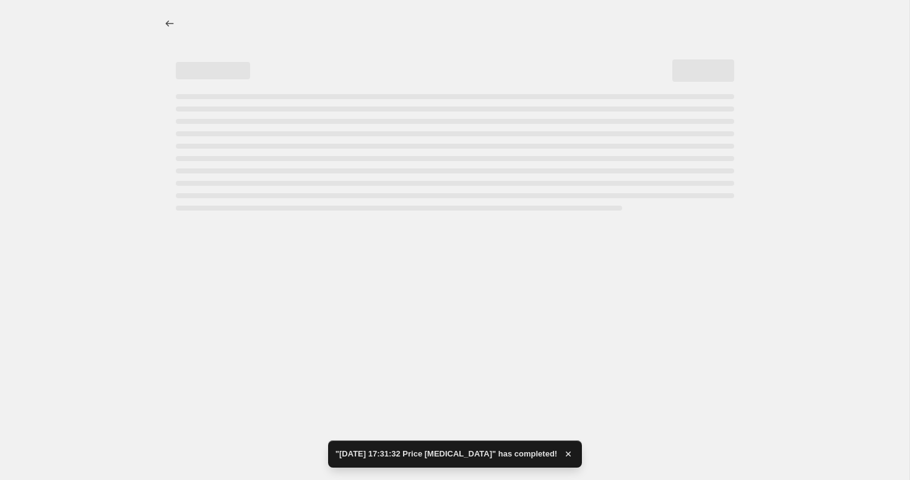
select select "percentage"
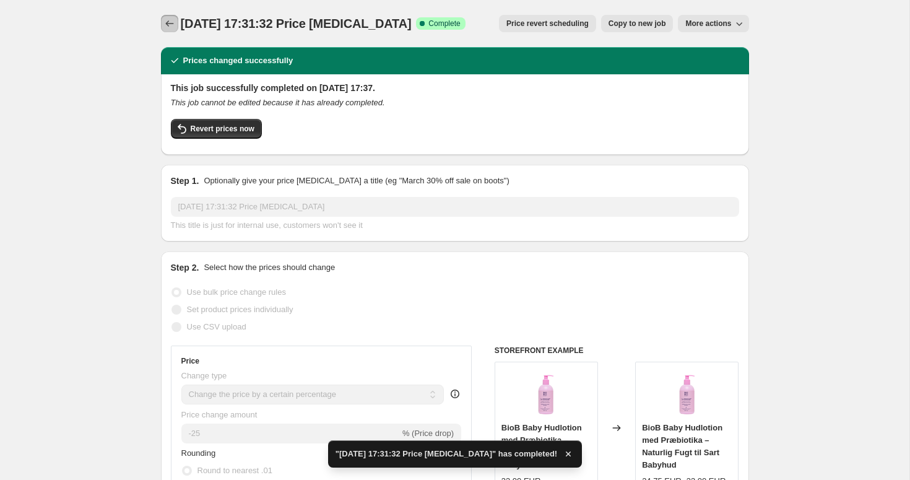
click at [168, 19] on icon "Price change jobs" at bounding box center [169, 23] width 12 height 12
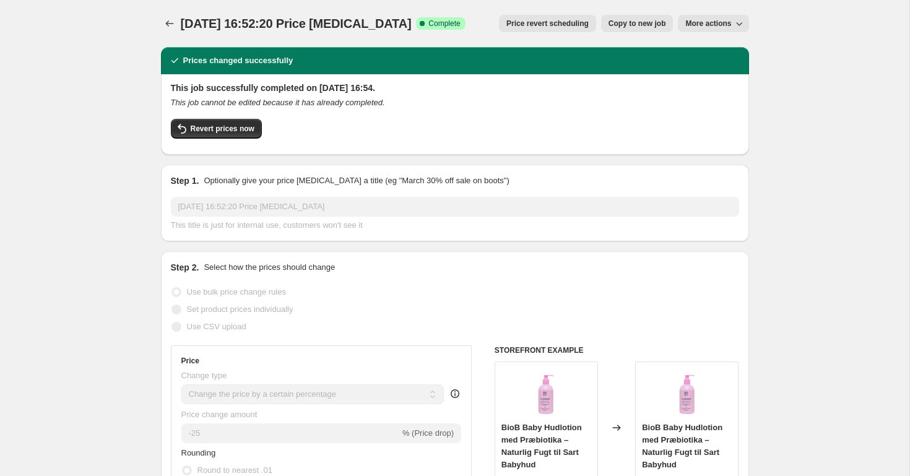
select select "percentage"
